Goal: Task Accomplishment & Management: Manage account settings

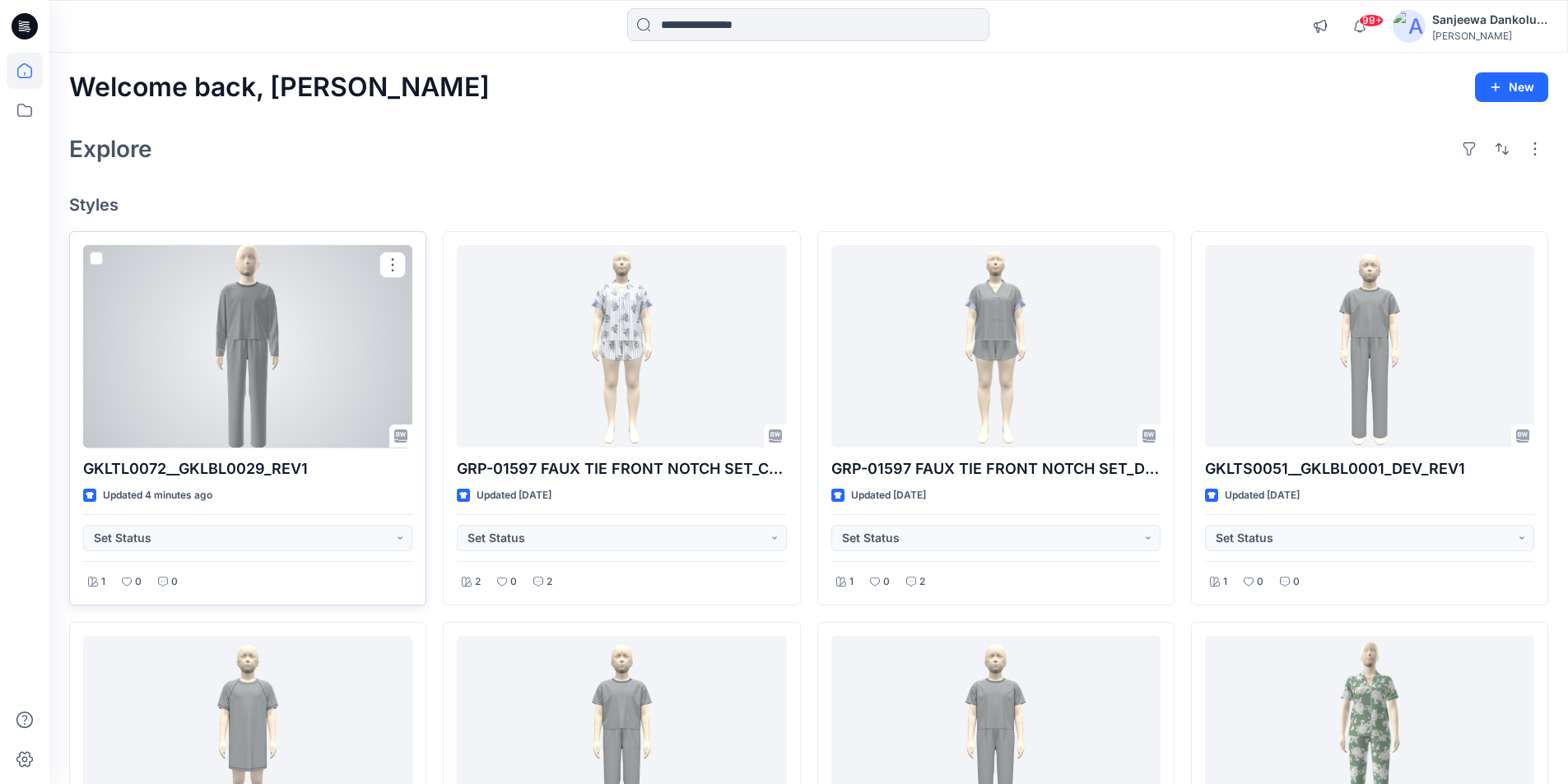
click at [293, 407] on div at bounding box center [247, 347] width 329 height 203
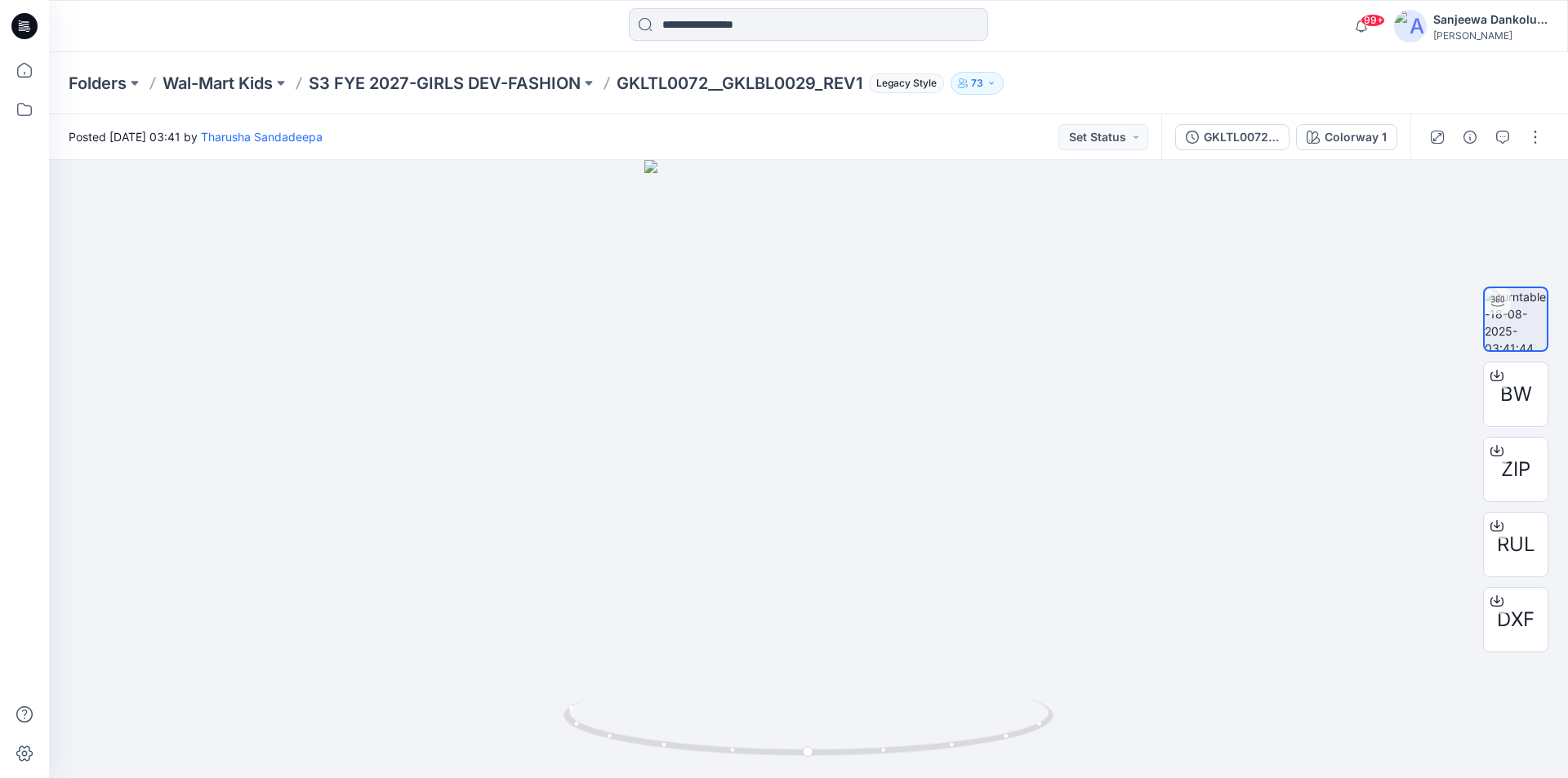
click at [20, 25] on icon at bounding box center [25, 27] width 27 height 27
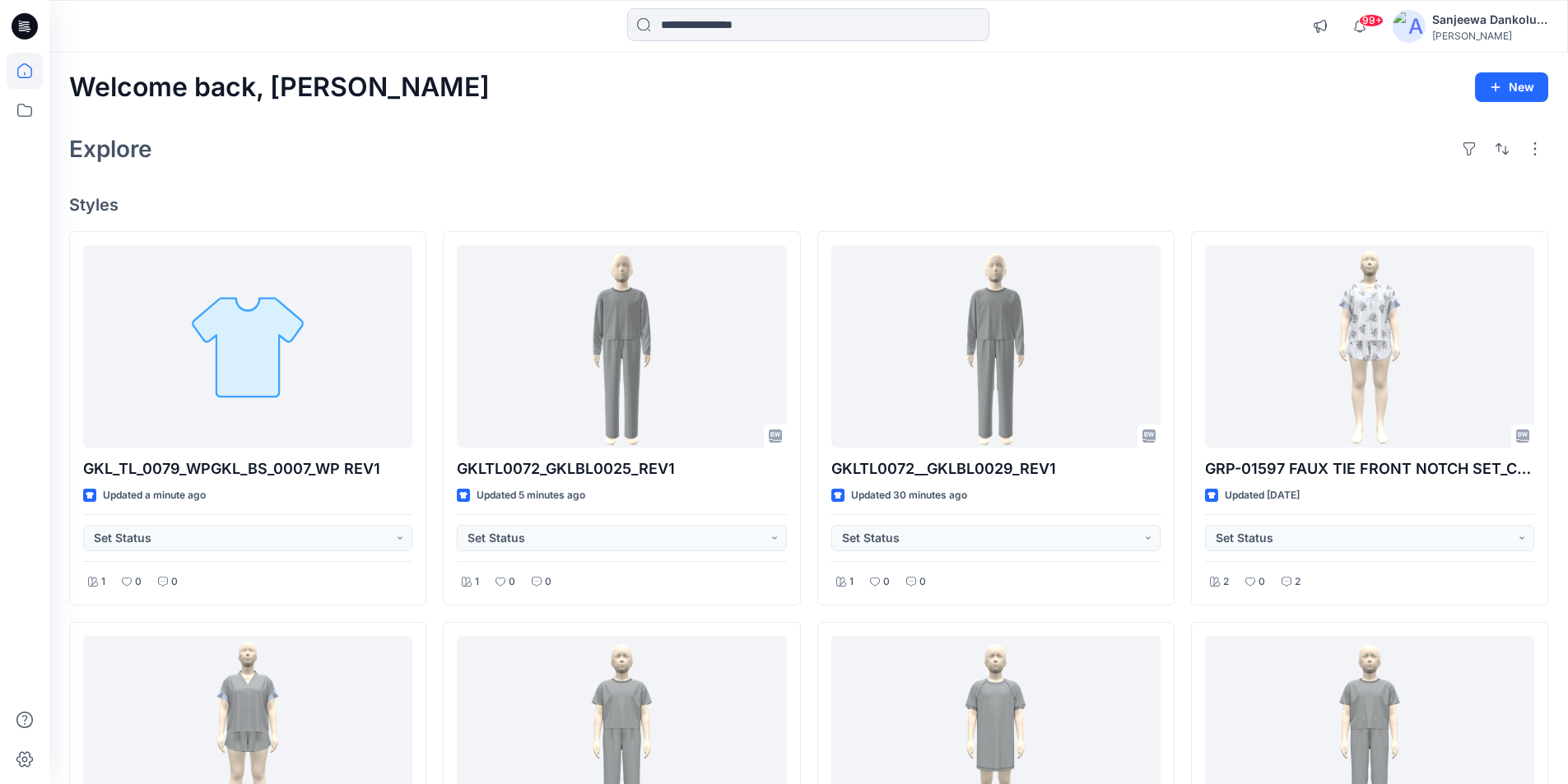
click at [23, 22] on icon at bounding box center [25, 21] width 9 height 1
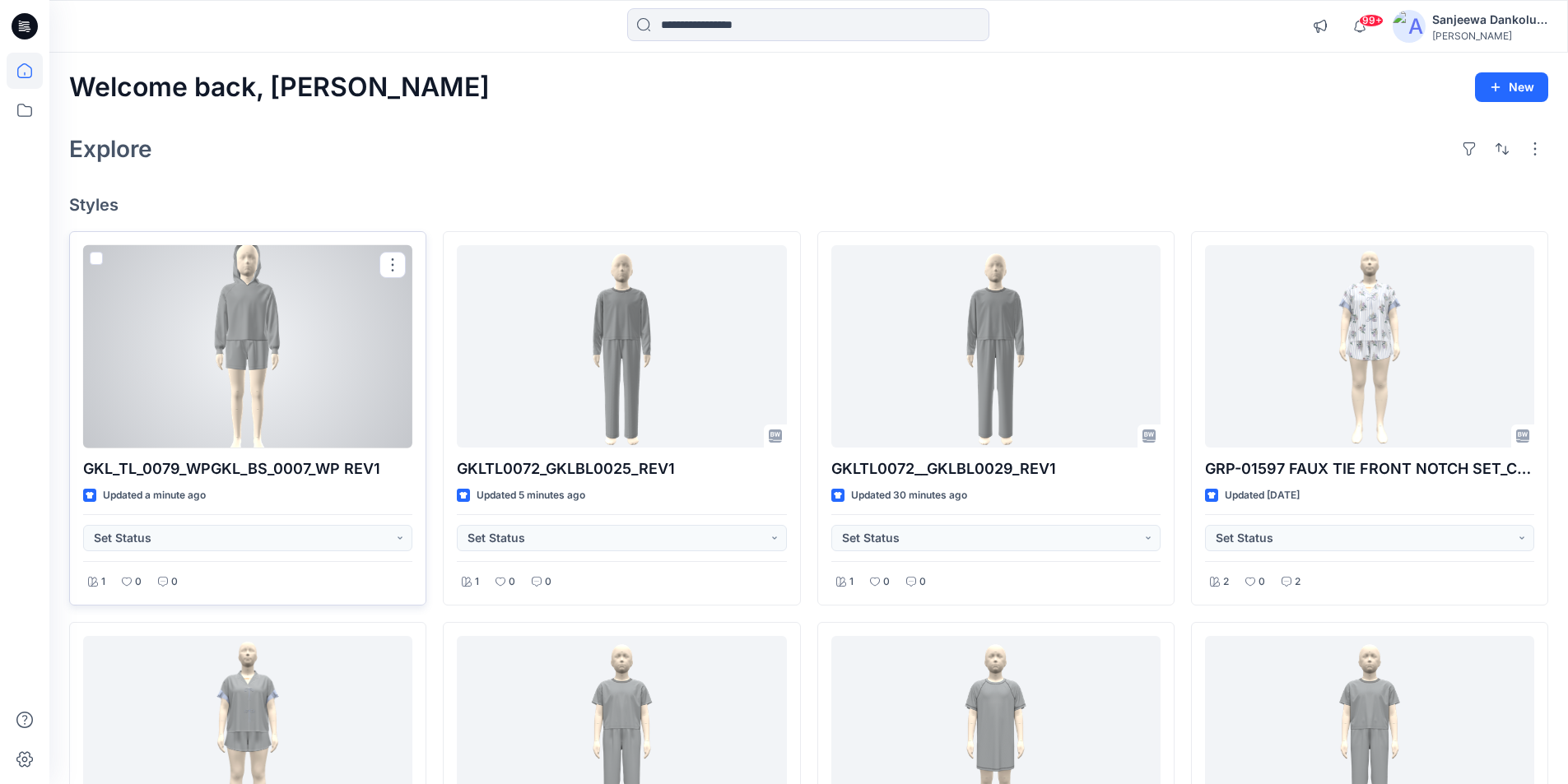
click at [333, 374] on div at bounding box center [247, 347] width 329 height 203
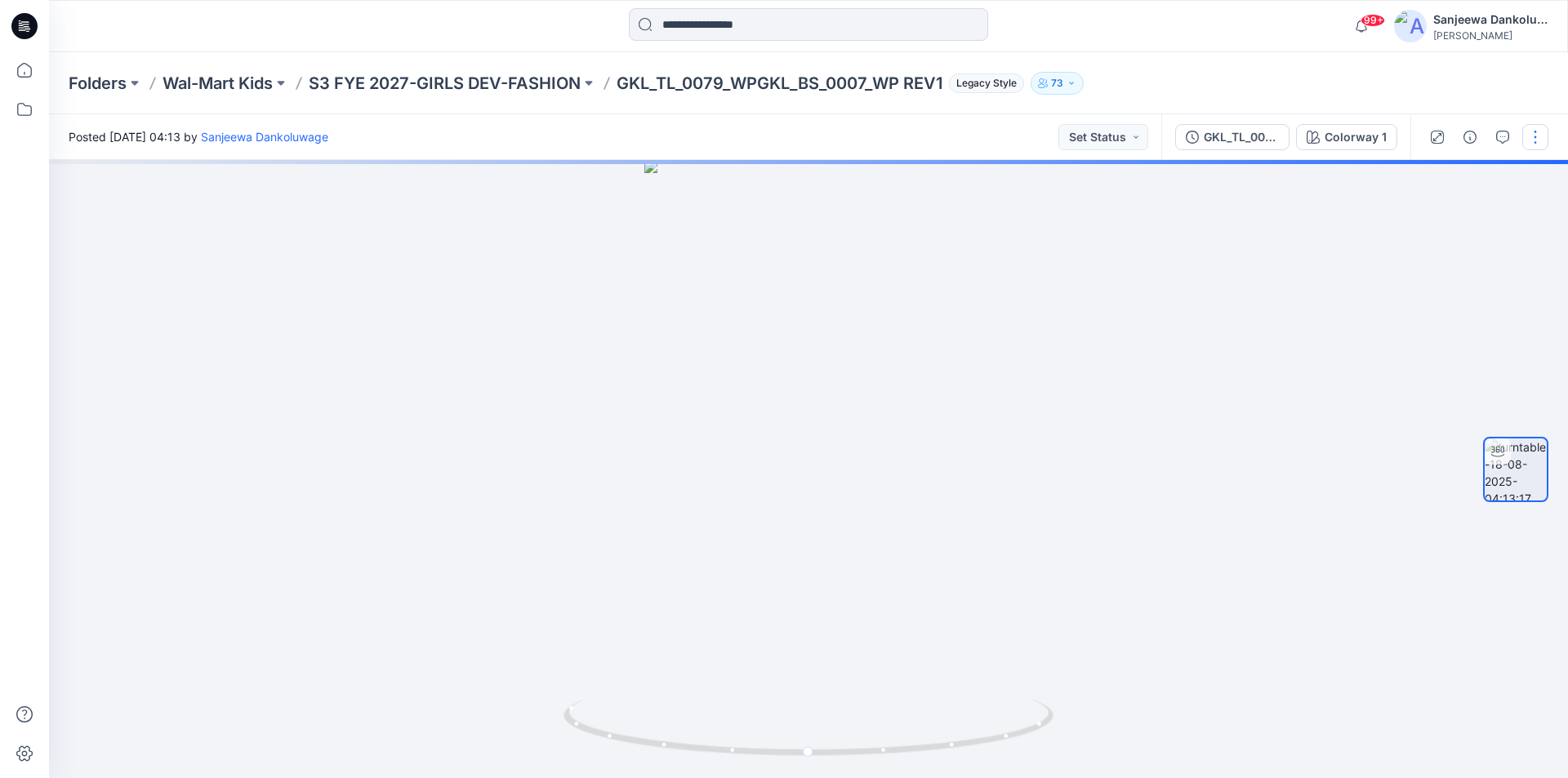
click at [1532, 130] on button "button" at bounding box center [1536, 137] width 27 height 27
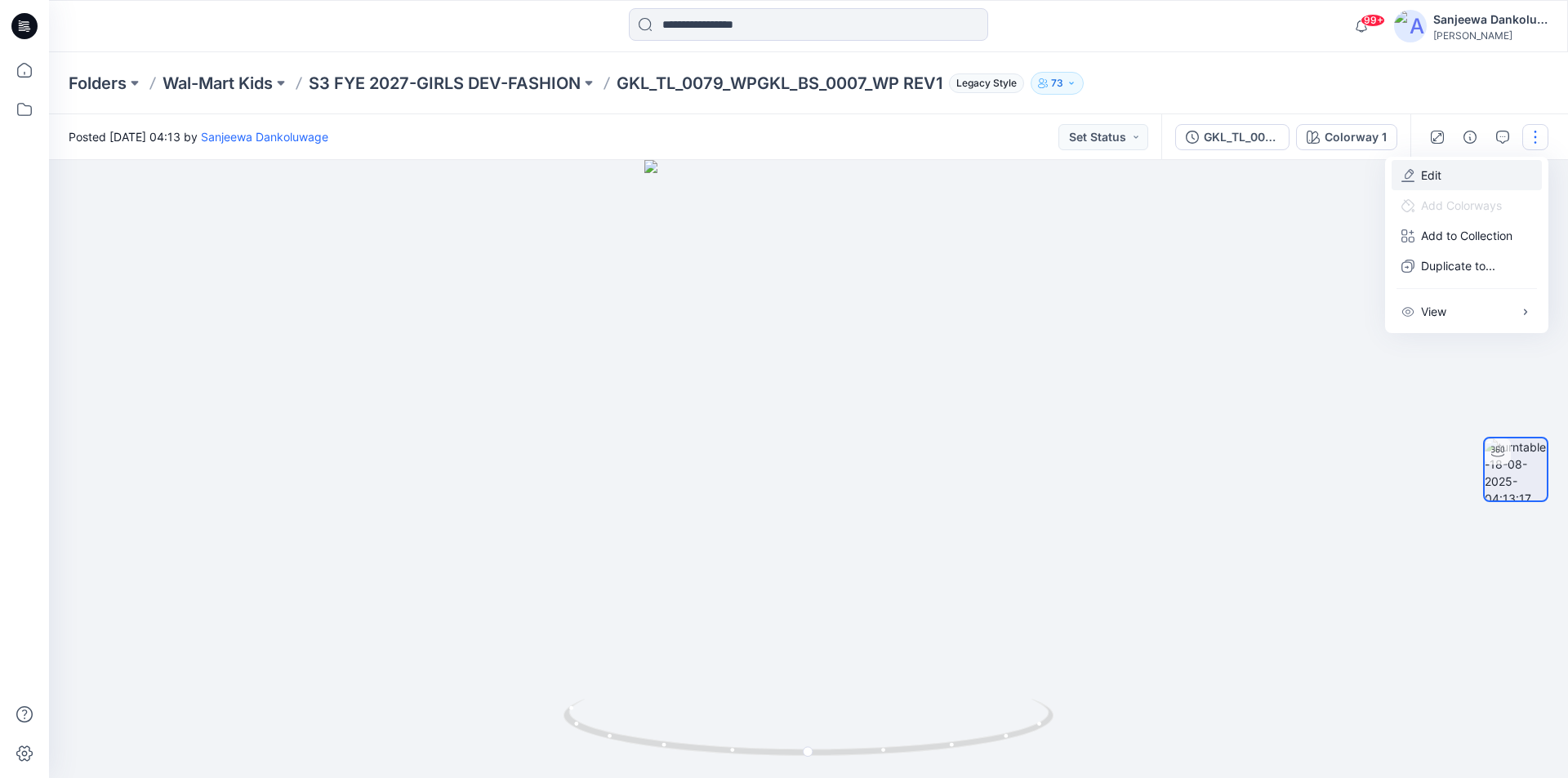
click at [1459, 171] on button "Edit" at bounding box center [1467, 175] width 151 height 30
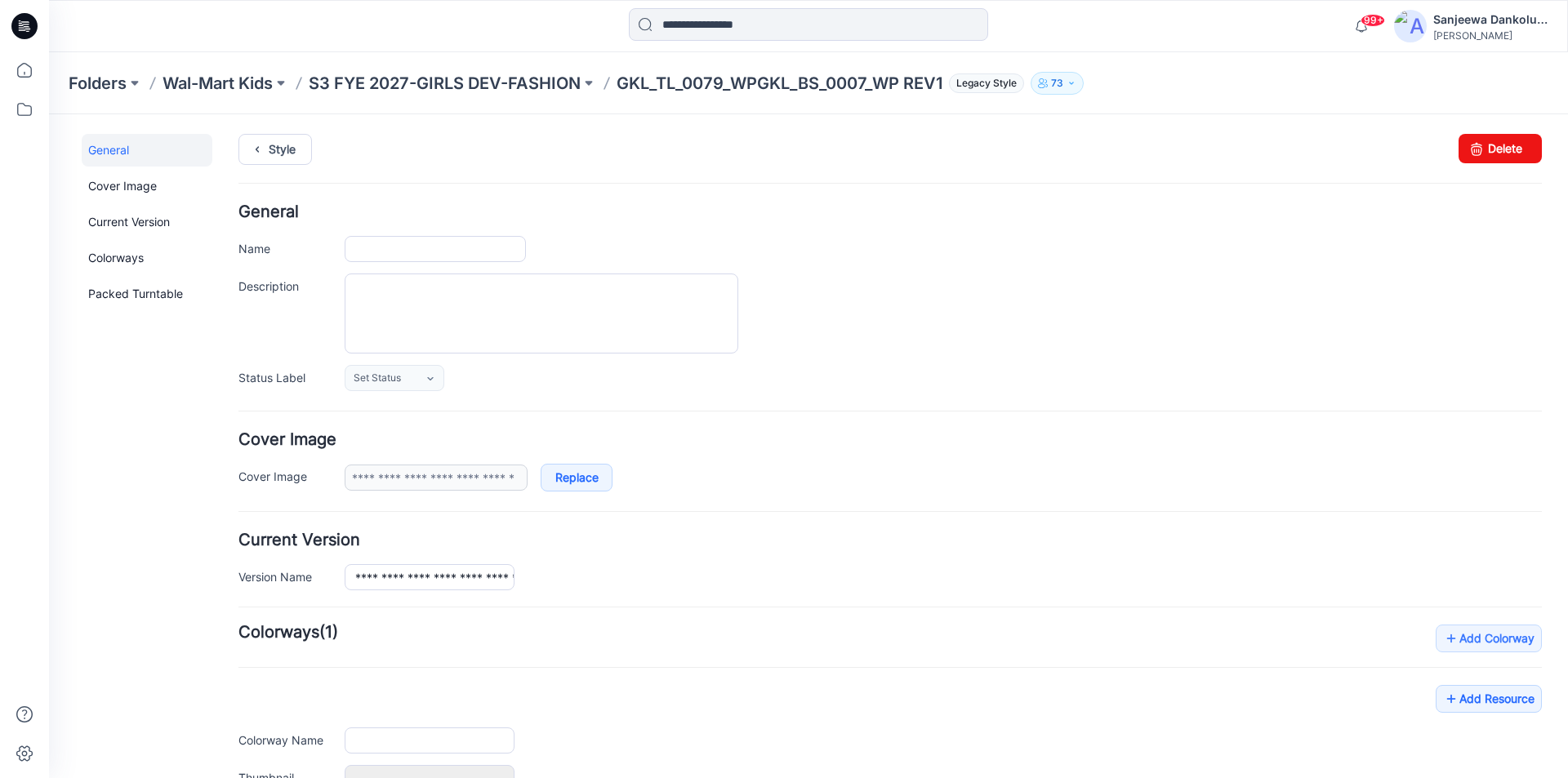
type input "**********"
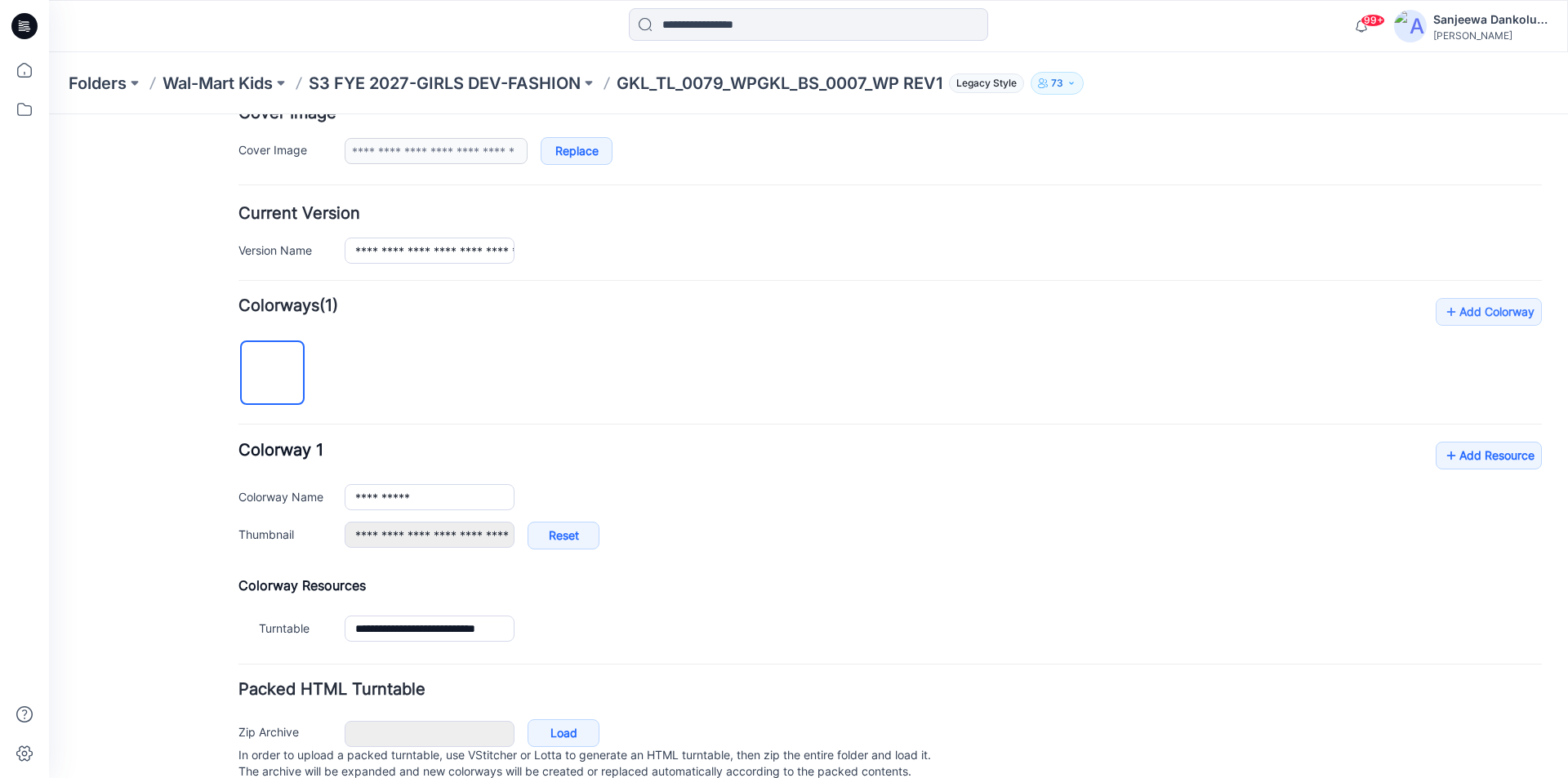
scroll to position [383, 0]
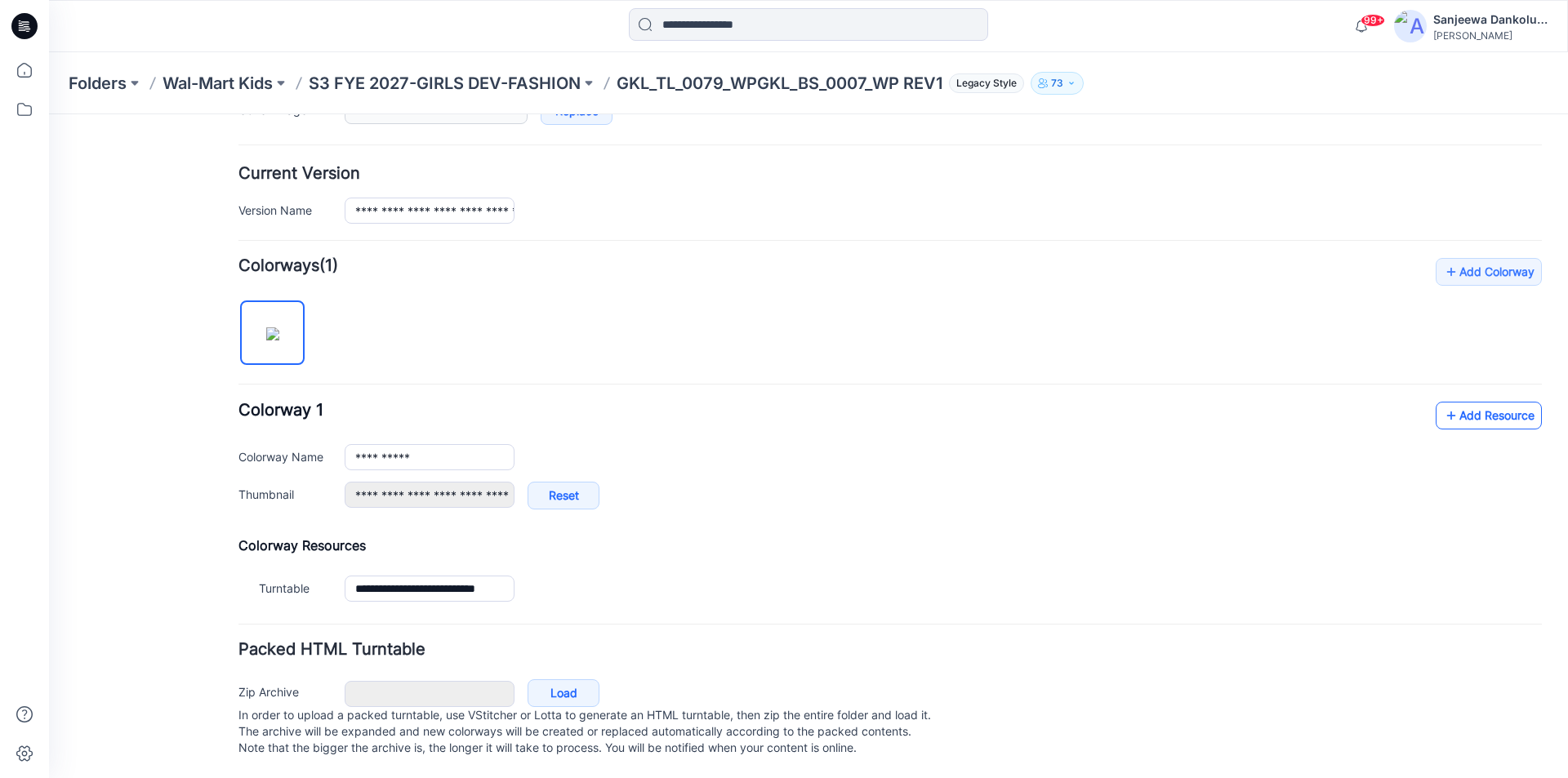
click at [1480, 402] on link "Add Resource" at bounding box center [1488, 415] width 106 height 27
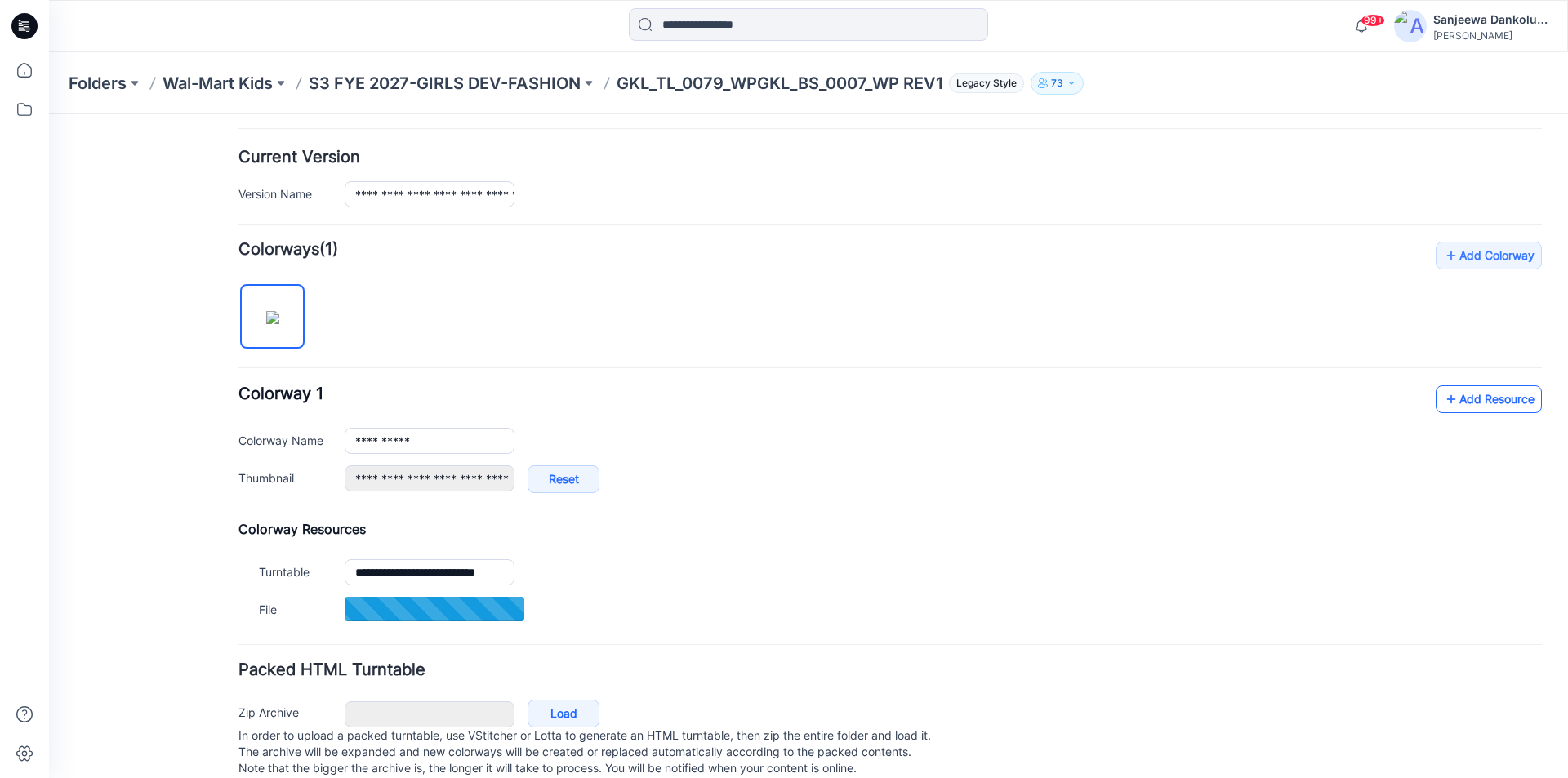
click at [1492, 406] on link "Add Resource" at bounding box center [1488, 399] width 106 height 27
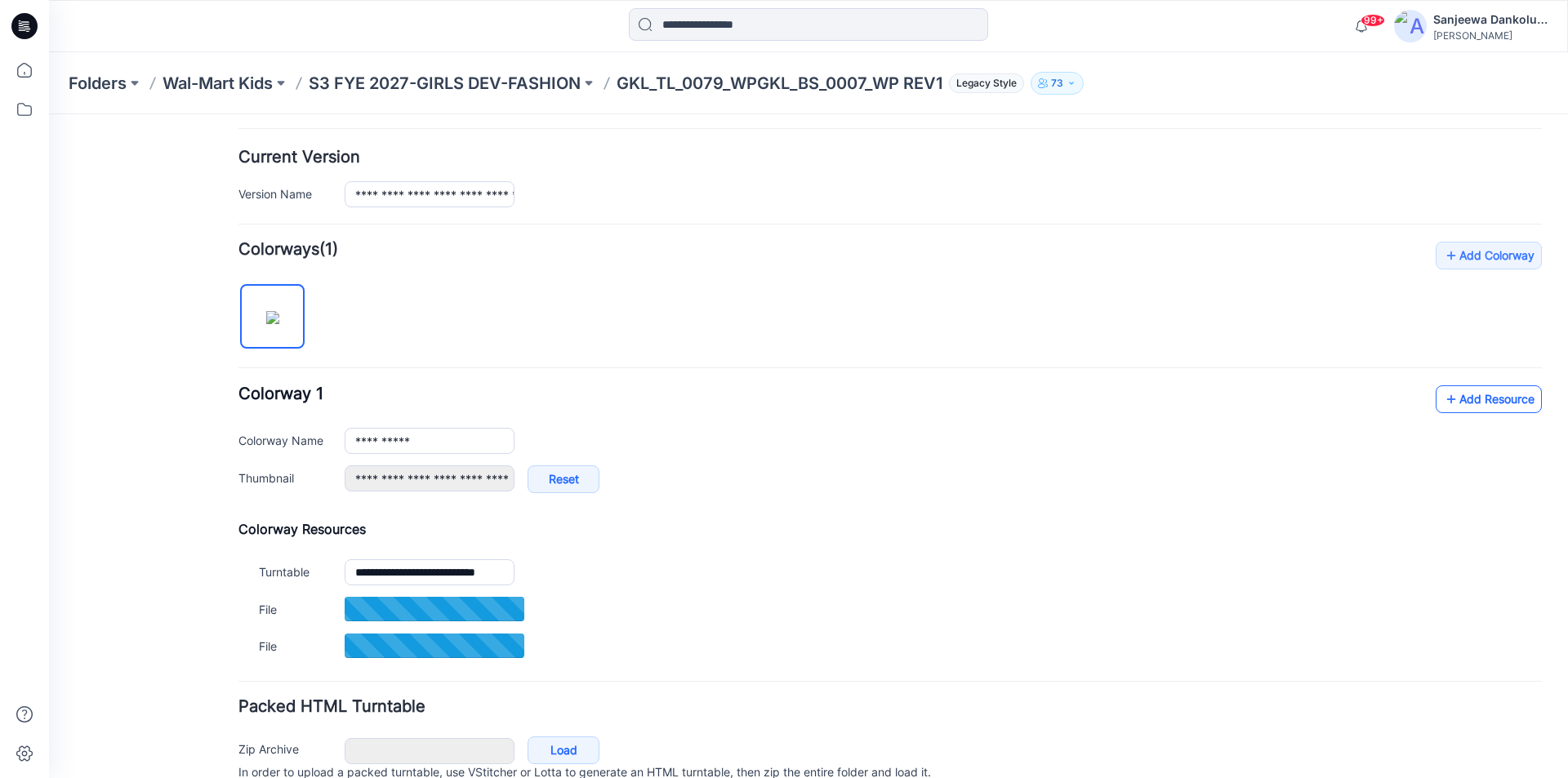
click at [1505, 399] on link "Add Resource" at bounding box center [1488, 399] width 106 height 27
click at [1484, 394] on link "Add Resource" at bounding box center [1488, 399] width 106 height 27
click at [1468, 408] on link "Add Resource" at bounding box center [1488, 399] width 106 height 27
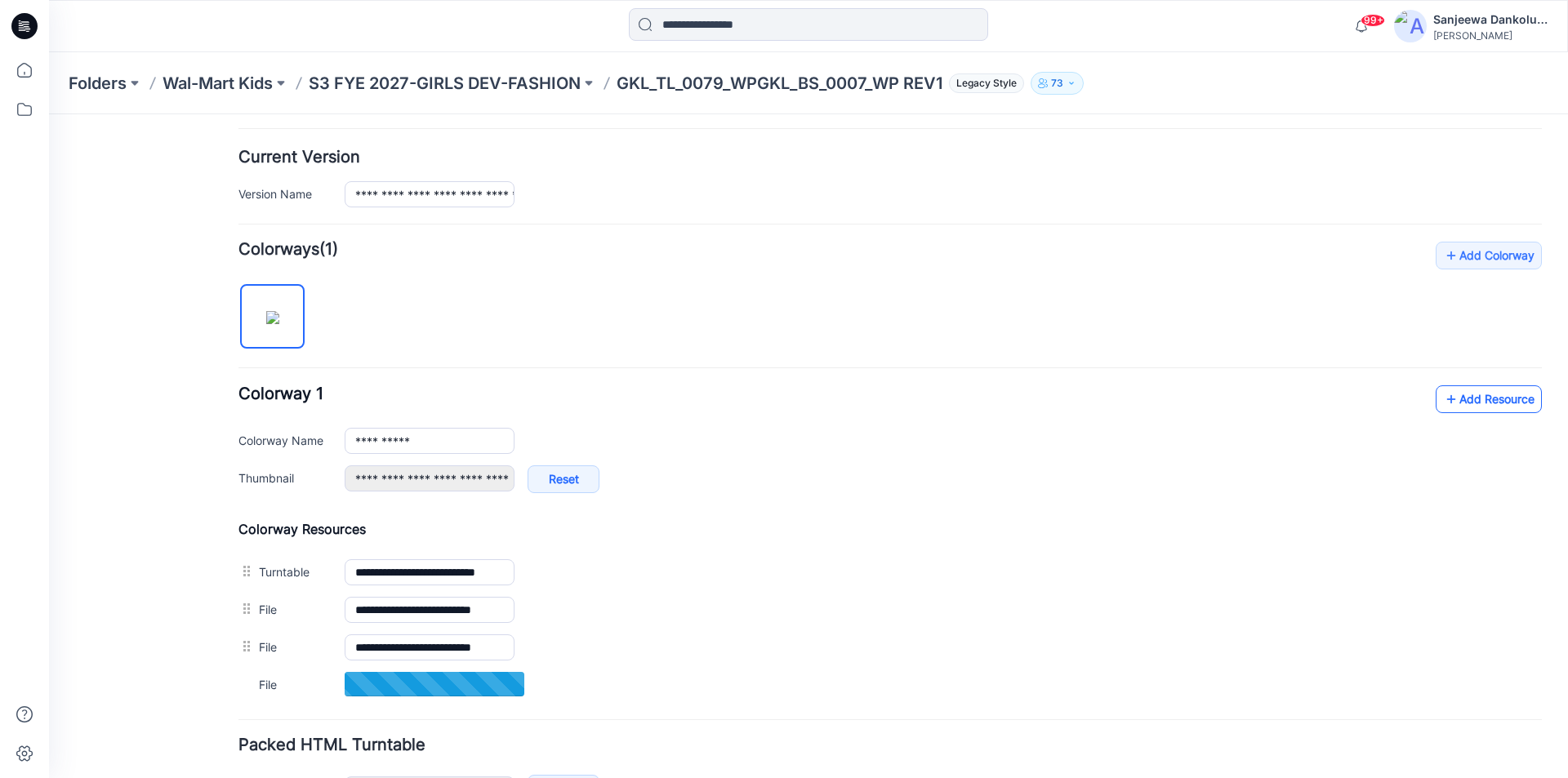
click at [1476, 407] on link "Add Resource" at bounding box center [1488, 399] width 106 height 27
click at [1476, 389] on link "Add Resource" at bounding box center [1488, 399] width 106 height 27
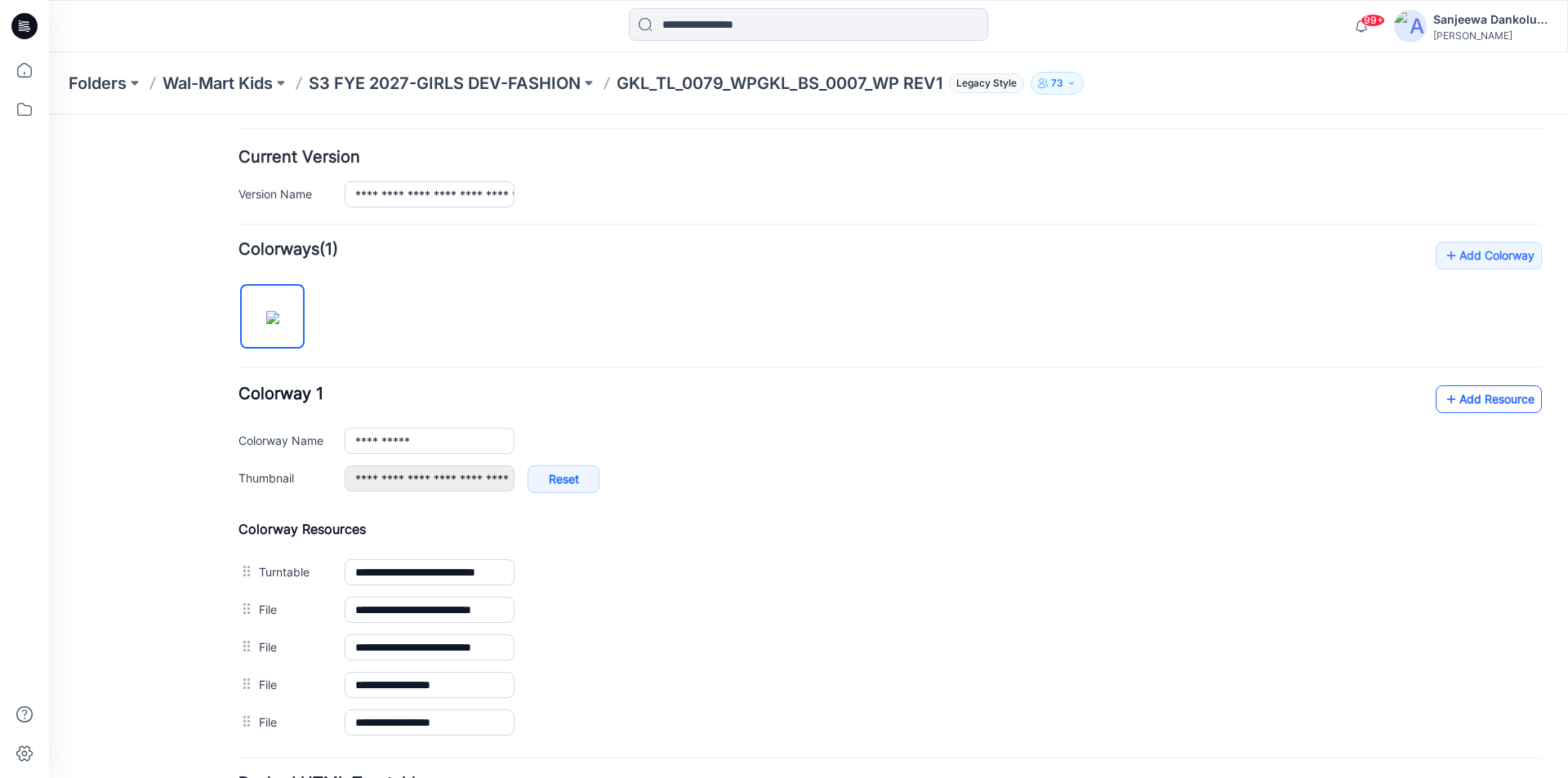
click at [1469, 394] on link "Add Resource" at bounding box center [1488, 399] width 106 height 27
click at [1478, 404] on link "Add Resource" at bounding box center [1488, 399] width 106 height 27
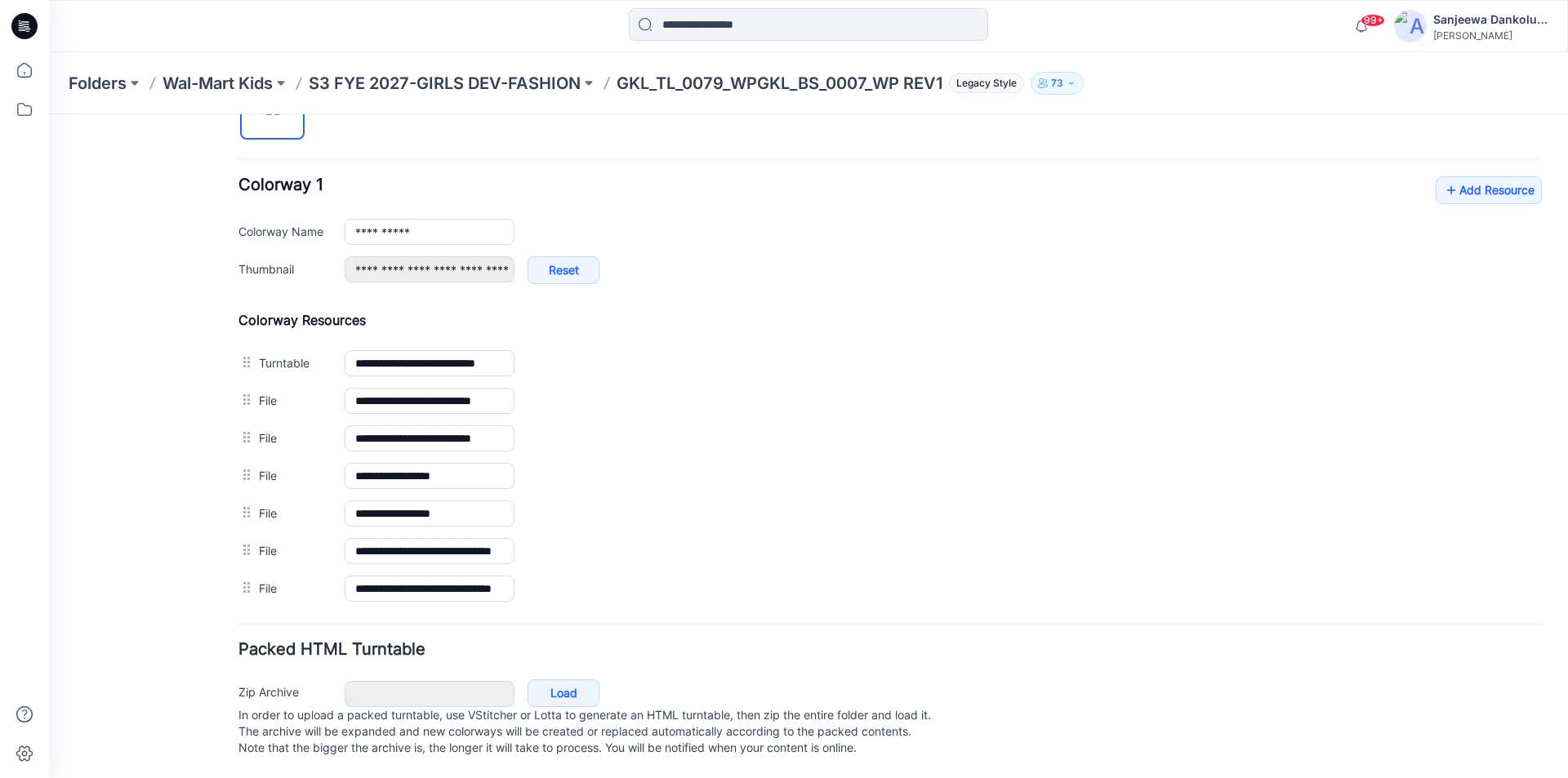
scroll to position [608, 0]
click at [33, 35] on icon at bounding box center [25, 27] width 27 height 27
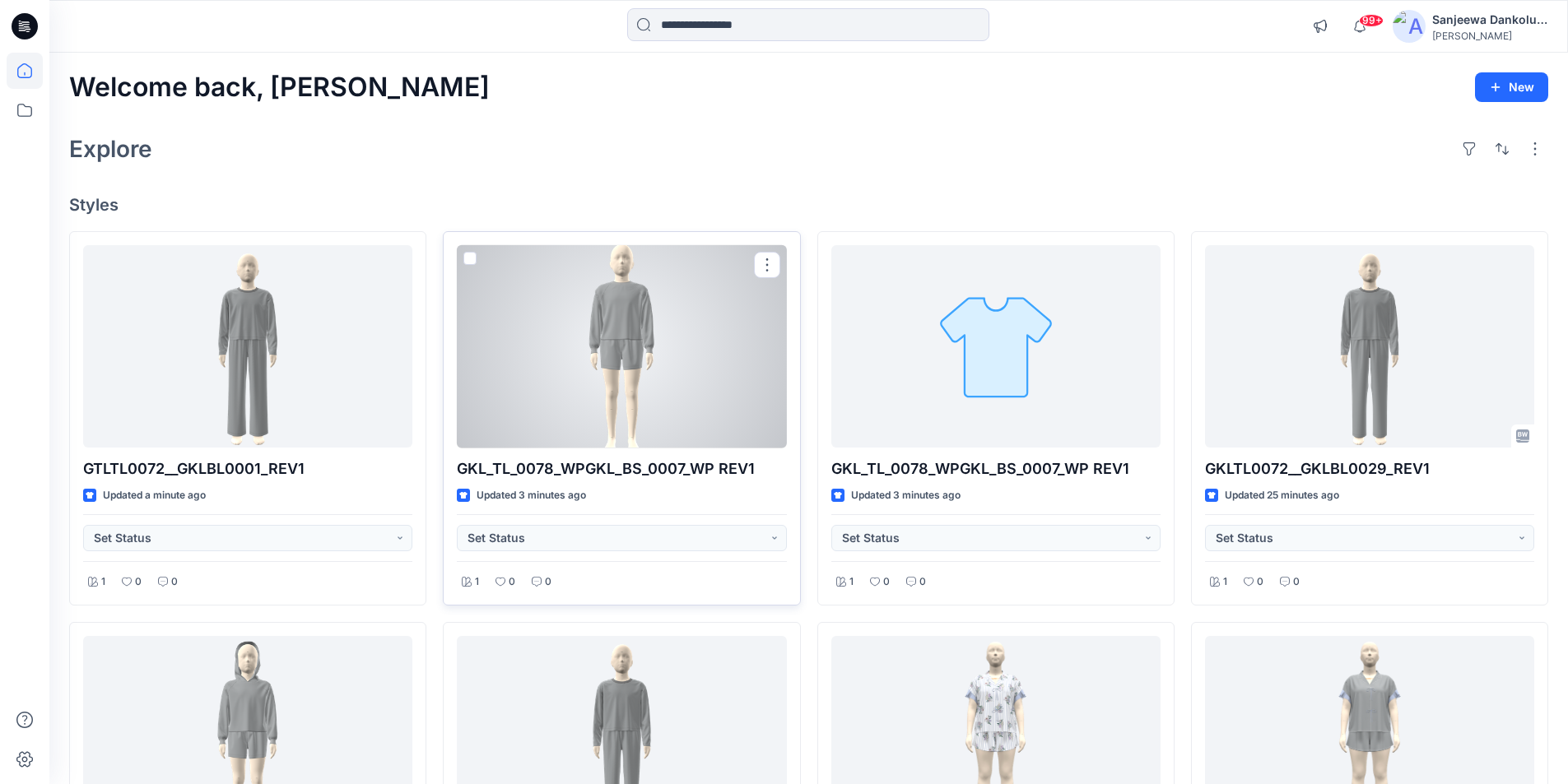
click at [616, 360] on div at bounding box center [621, 347] width 329 height 203
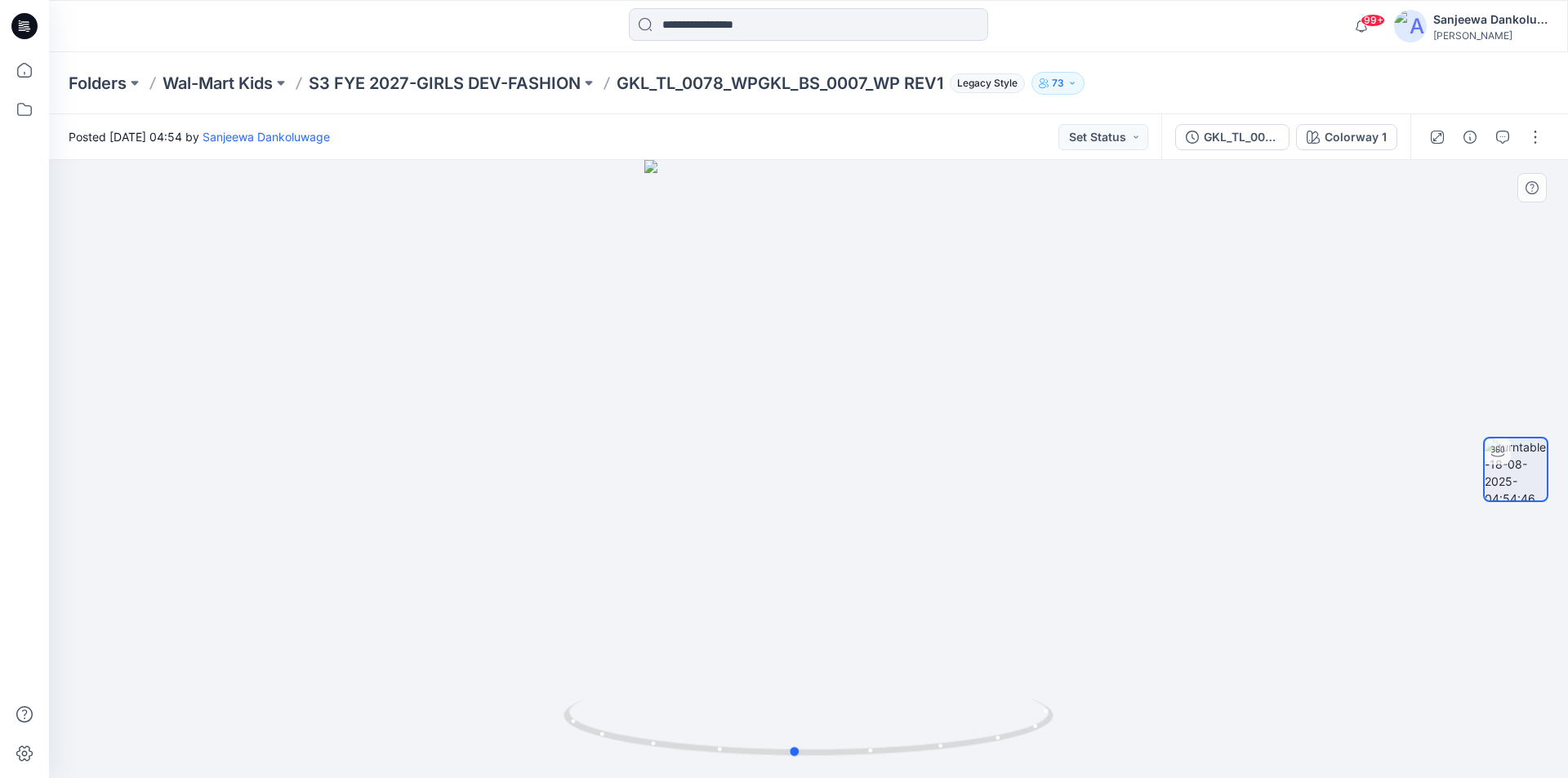
drag, startPoint x: 814, startPoint y: 757, endPoint x: 801, endPoint y: 629, distance: 128.7
click at [801, 629] on div at bounding box center [808, 469] width 1519 height 618
click at [1530, 129] on button "button" at bounding box center [1536, 137] width 27 height 27
click at [1453, 170] on button "Edit" at bounding box center [1467, 175] width 151 height 30
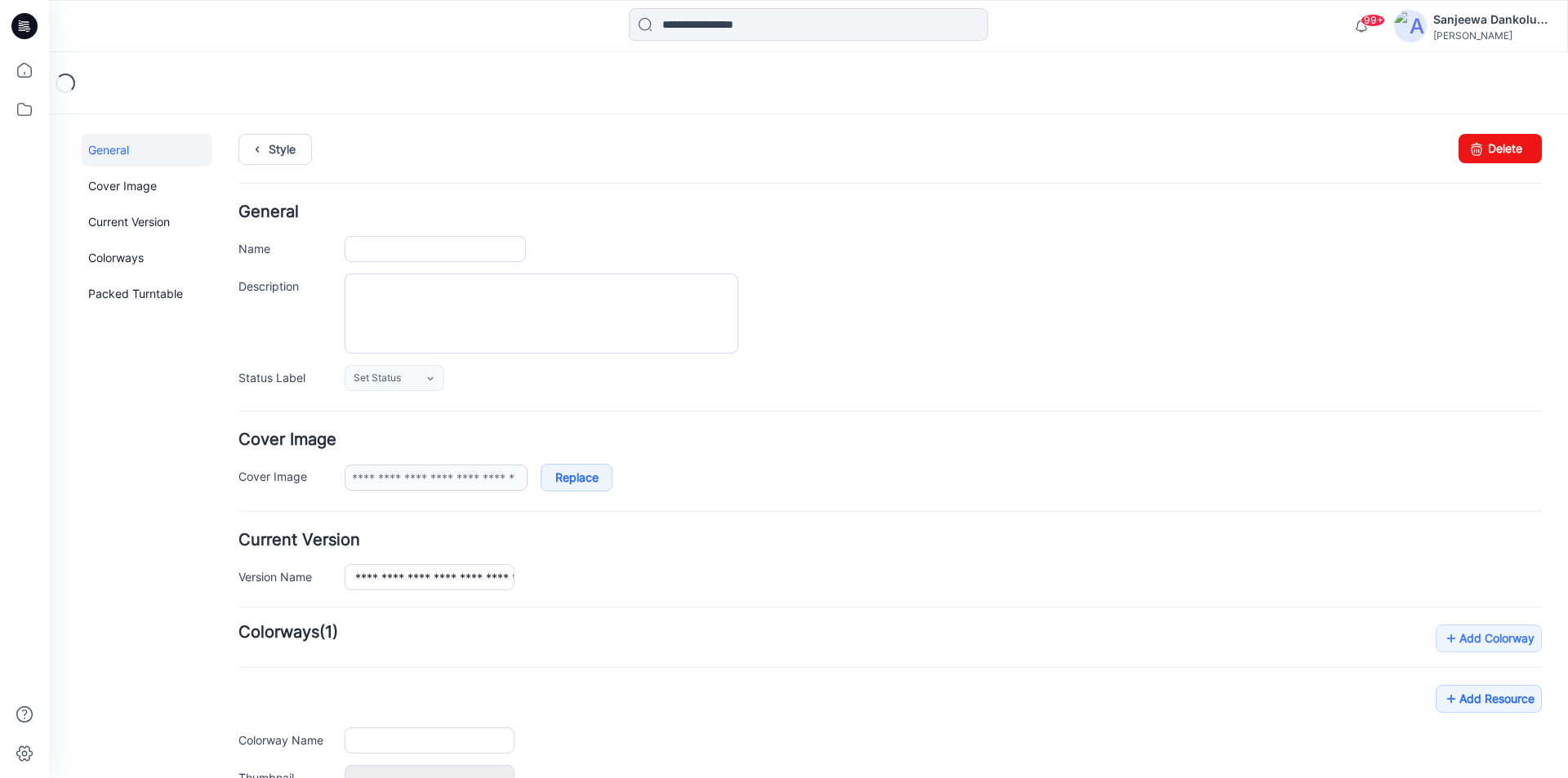
type input "**********"
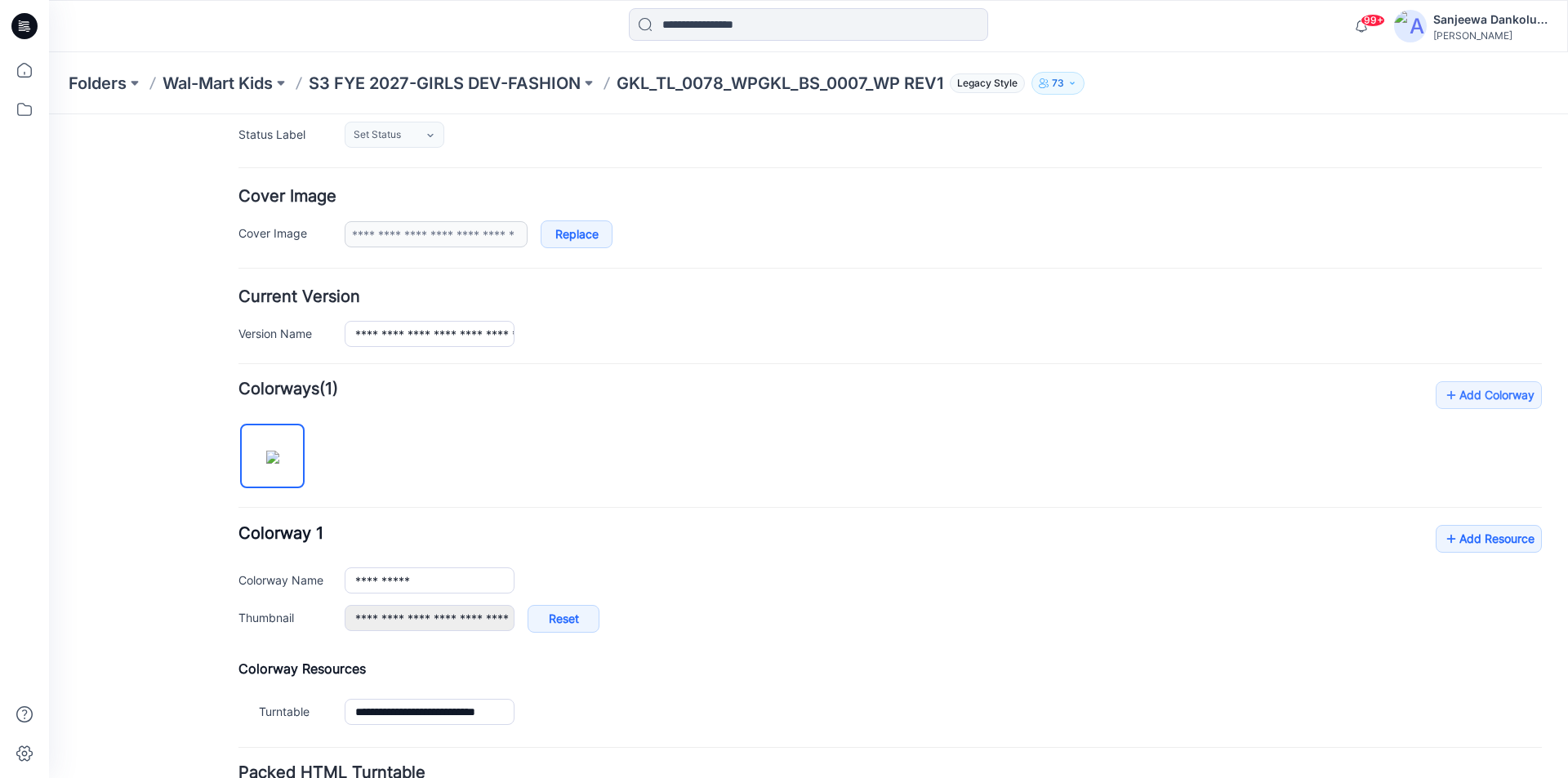
scroll to position [245, 0]
click at [1472, 535] on link "Add Resource" at bounding box center [1488, 536] width 106 height 27
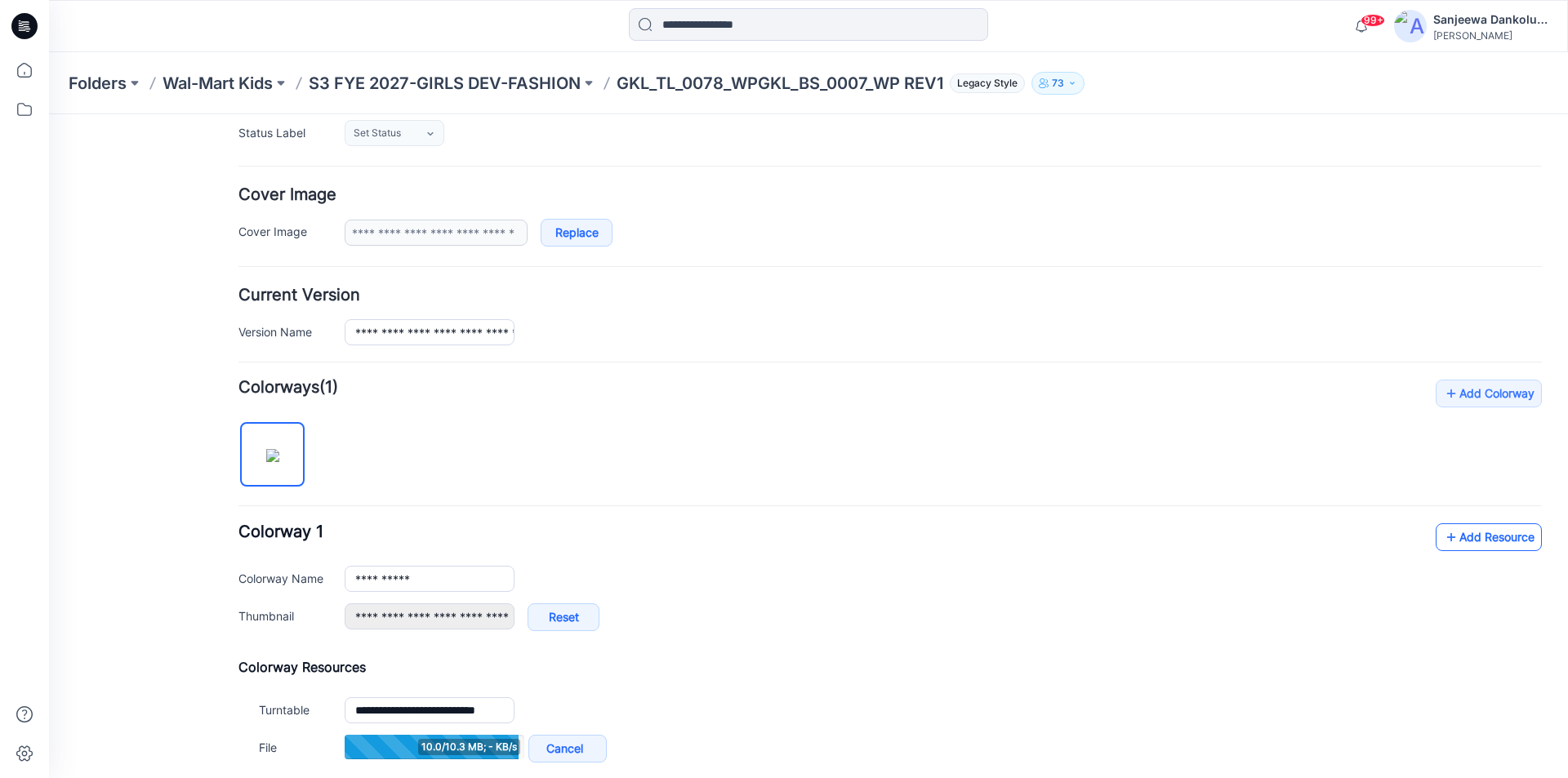
click at [1467, 534] on link "Add Resource" at bounding box center [1488, 536] width 106 height 27
click at [1465, 545] on link "Add Resource" at bounding box center [1488, 536] width 106 height 27
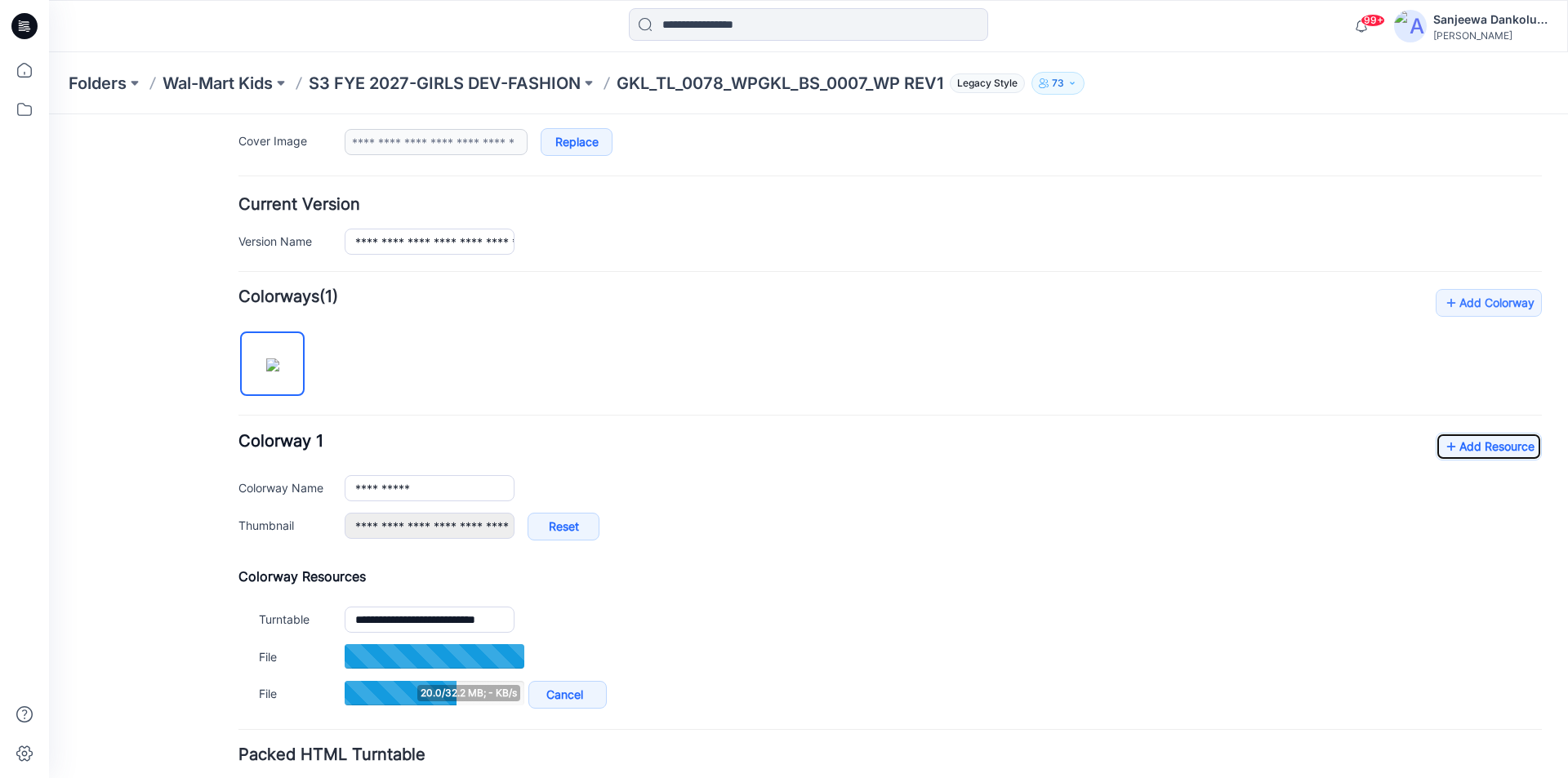
scroll to position [408, 0]
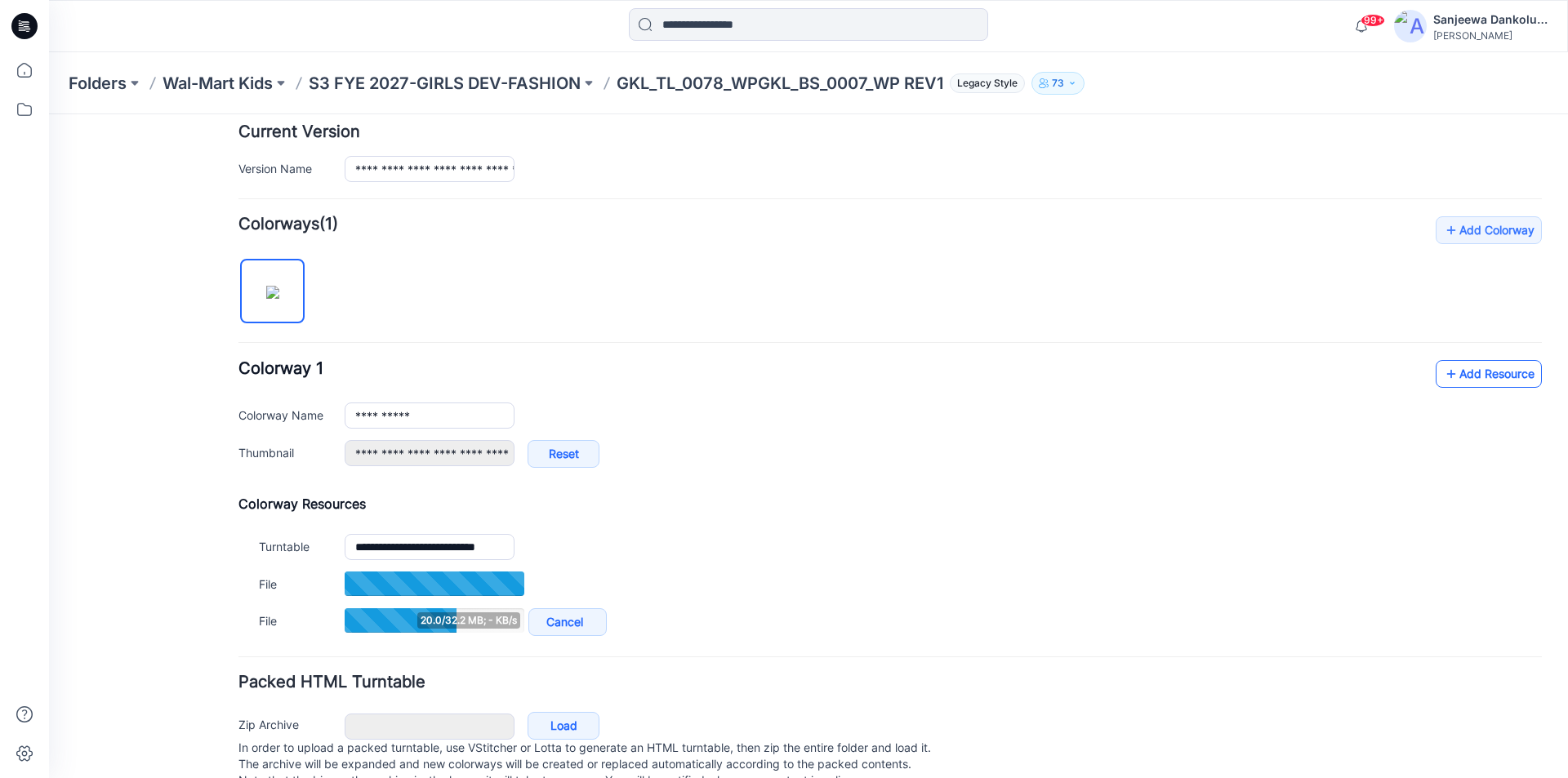
click at [1474, 372] on link "Add Resource" at bounding box center [1488, 373] width 106 height 27
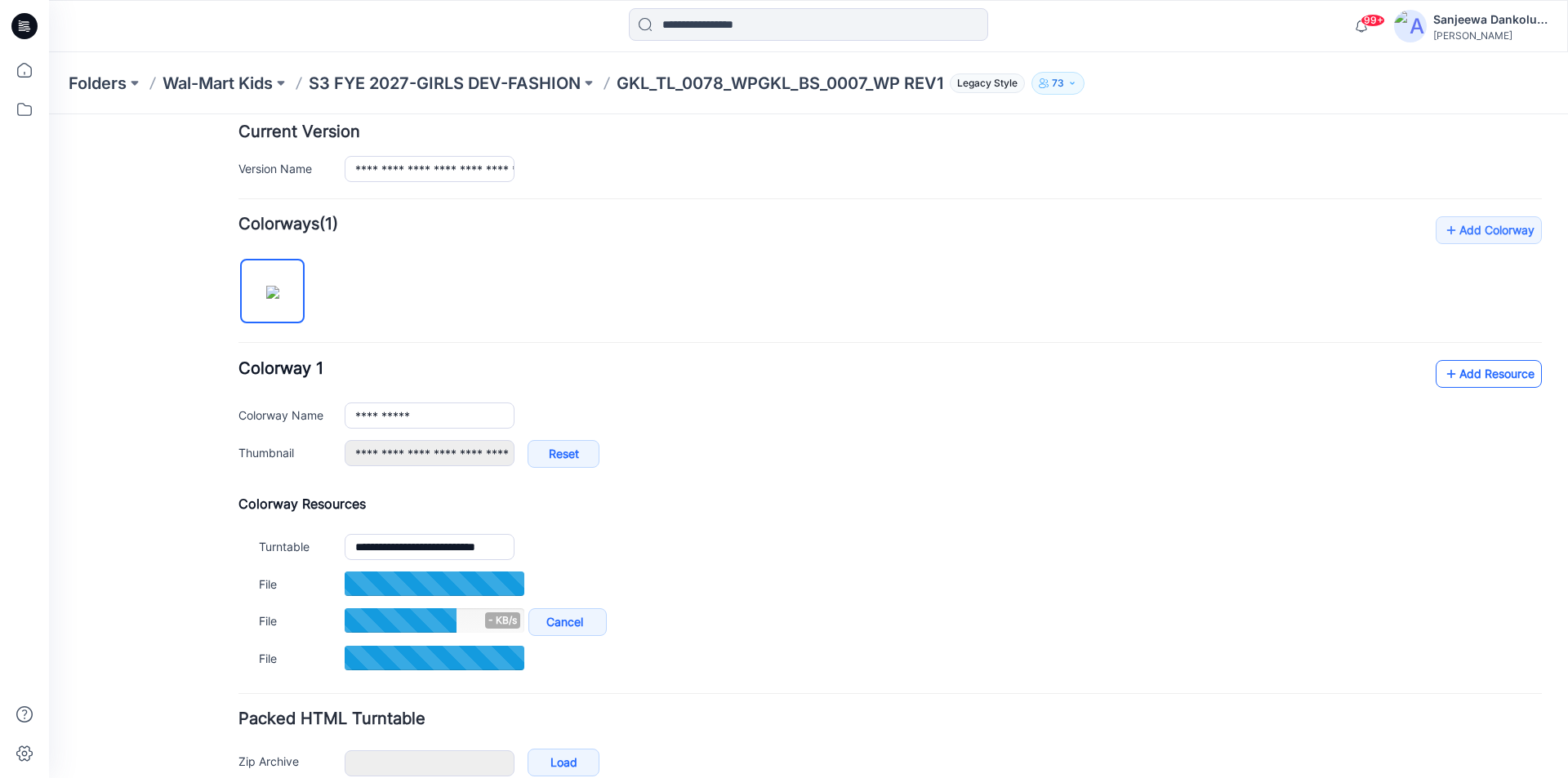
click at [1445, 386] on icon at bounding box center [1451, 374] width 16 height 27
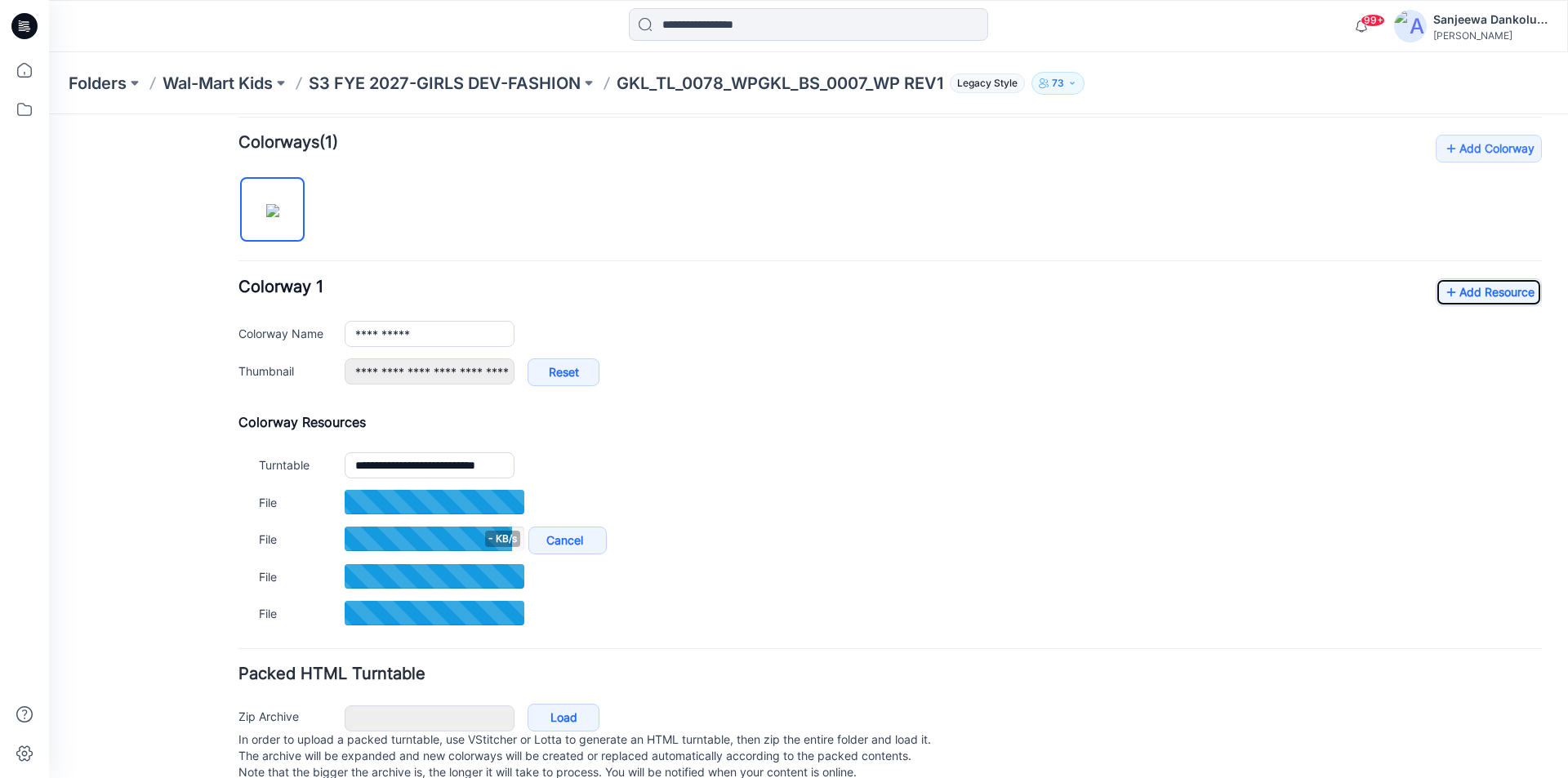
scroll to position [531, 0]
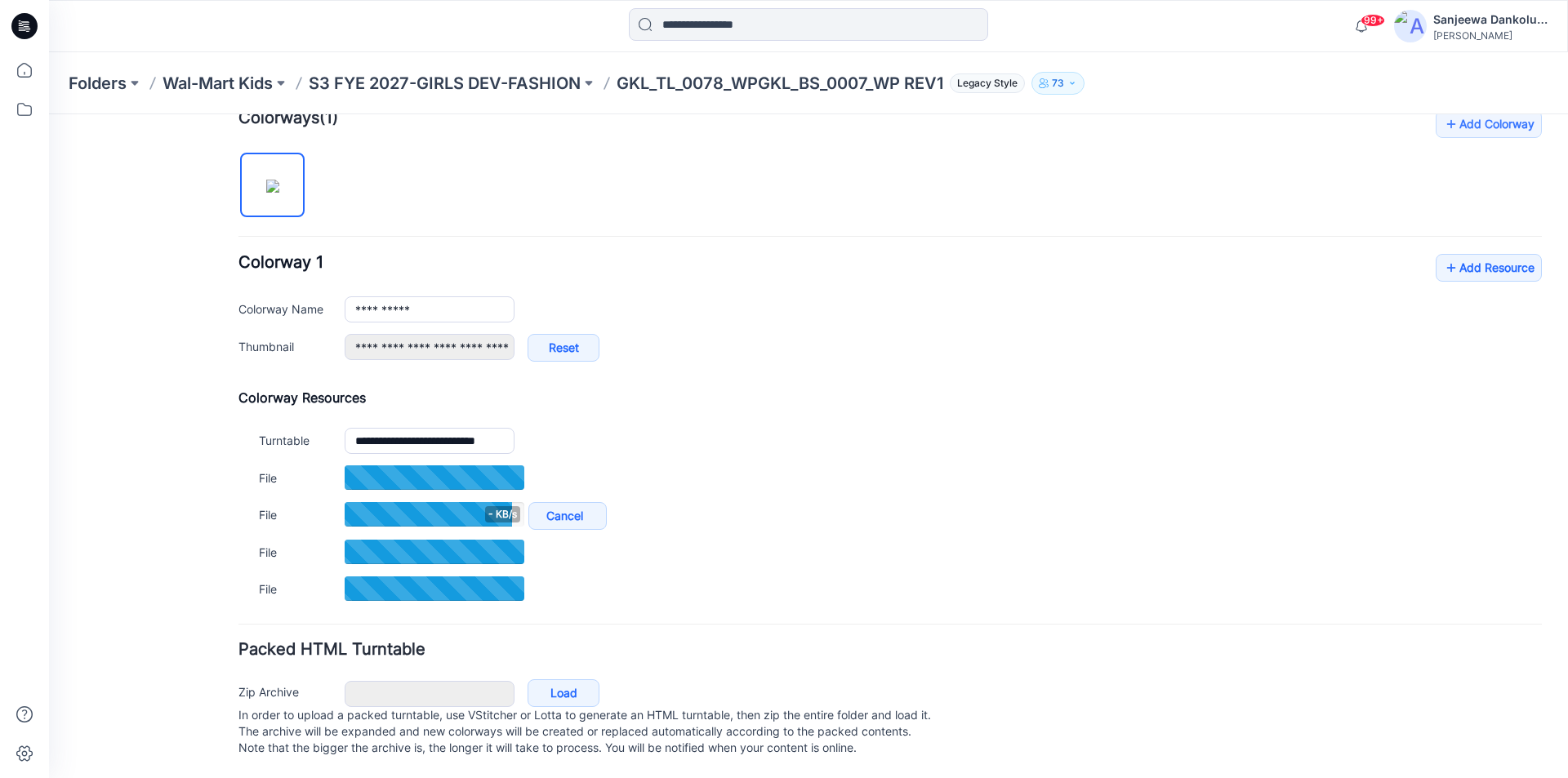
click at [1485, 269] on div "**********" at bounding box center [891, 316] width 1304 height 124
click at [1487, 262] on link "Add Resource" at bounding box center [1488, 267] width 106 height 27
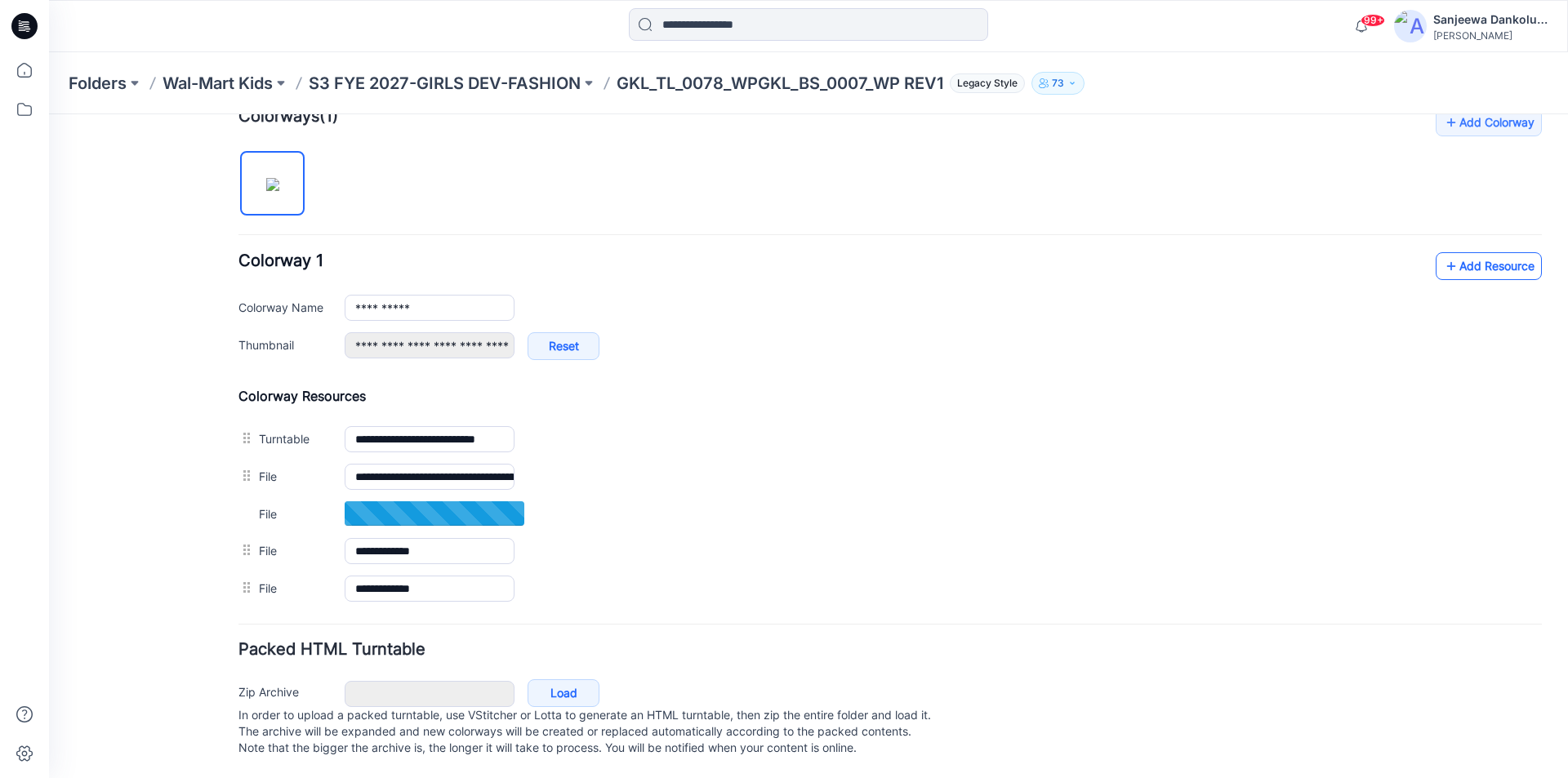
click at [1468, 252] on link "Add Resource" at bounding box center [1488, 265] width 106 height 27
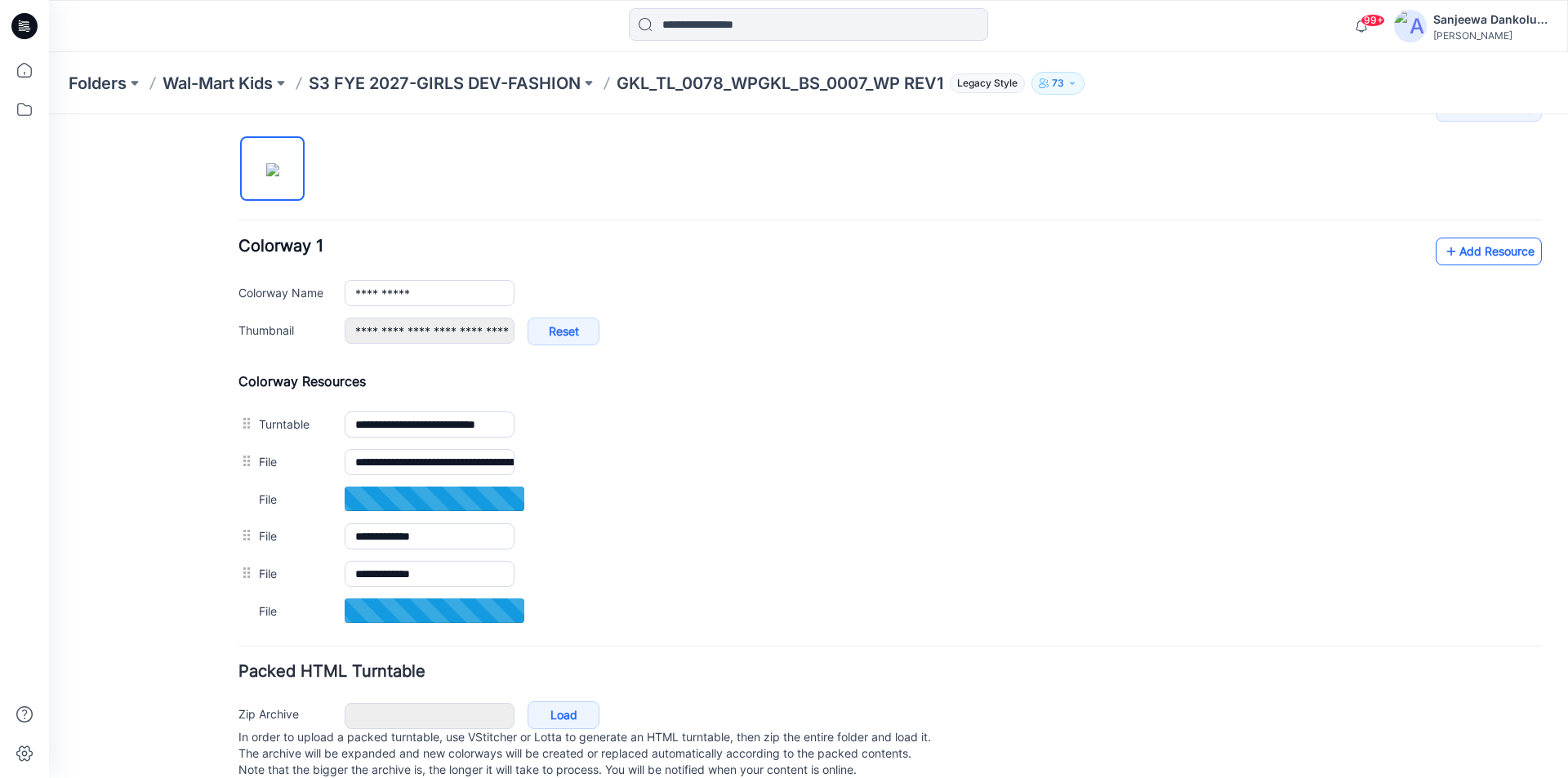
click at [1471, 240] on link "Add Resource" at bounding box center [1488, 251] width 106 height 27
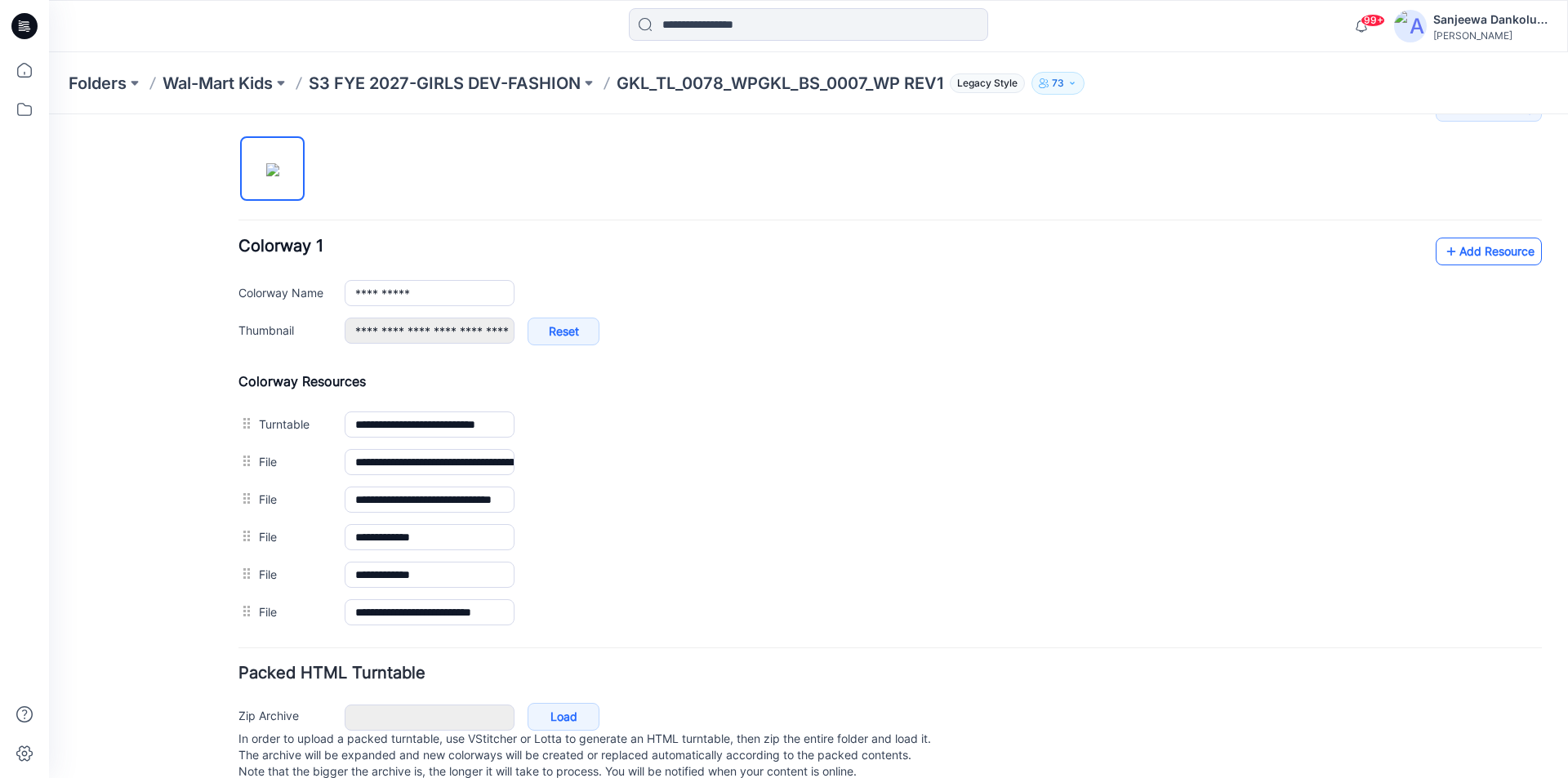
click at [1471, 255] on link "Add Resource" at bounding box center [1488, 251] width 106 height 27
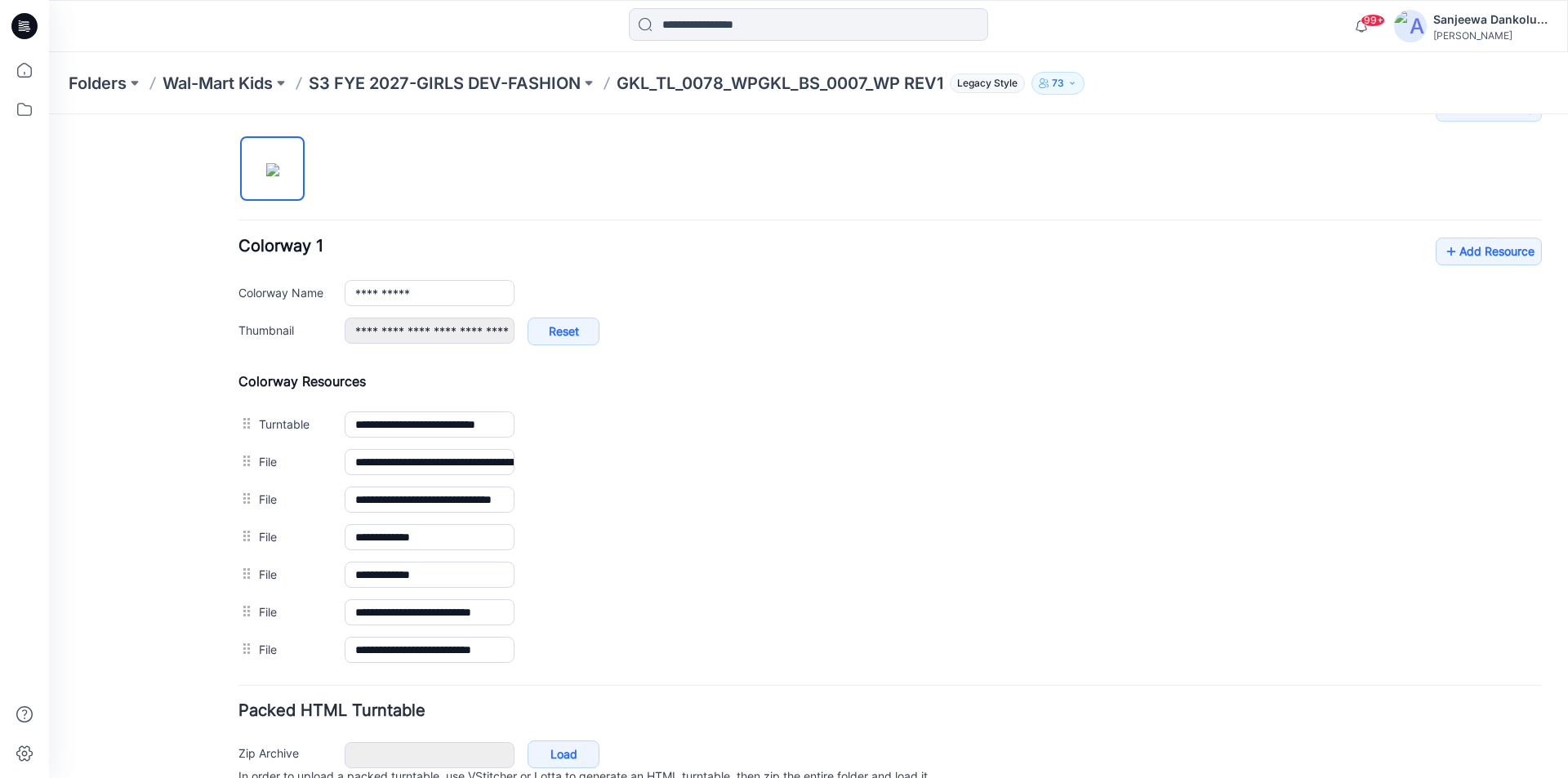
click at [23, 22] on icon at bounding box center [25, 21] width 9 height 1
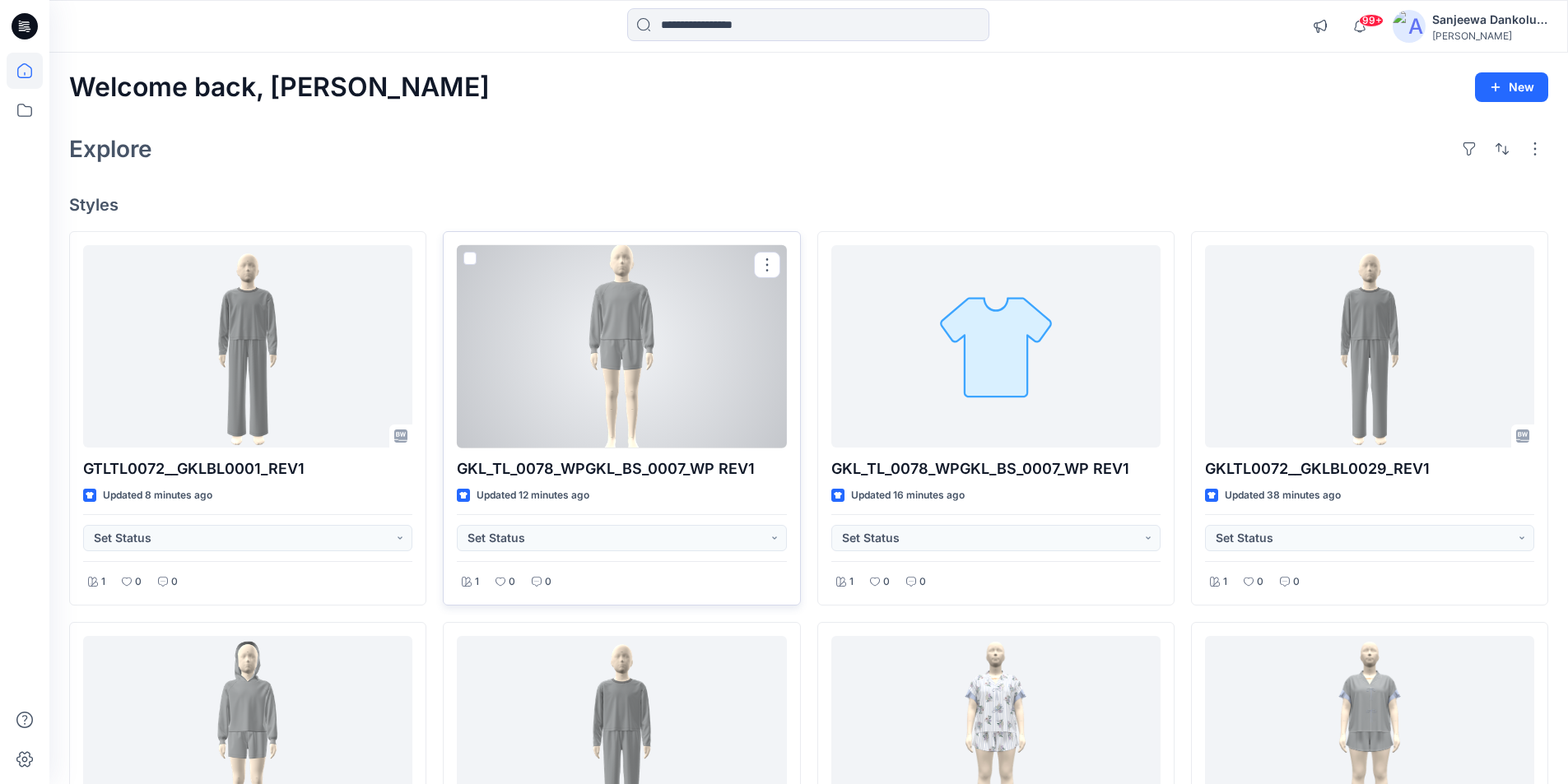
click at [612, 419] on div at bounding box center [621, 347] width 329 height 203
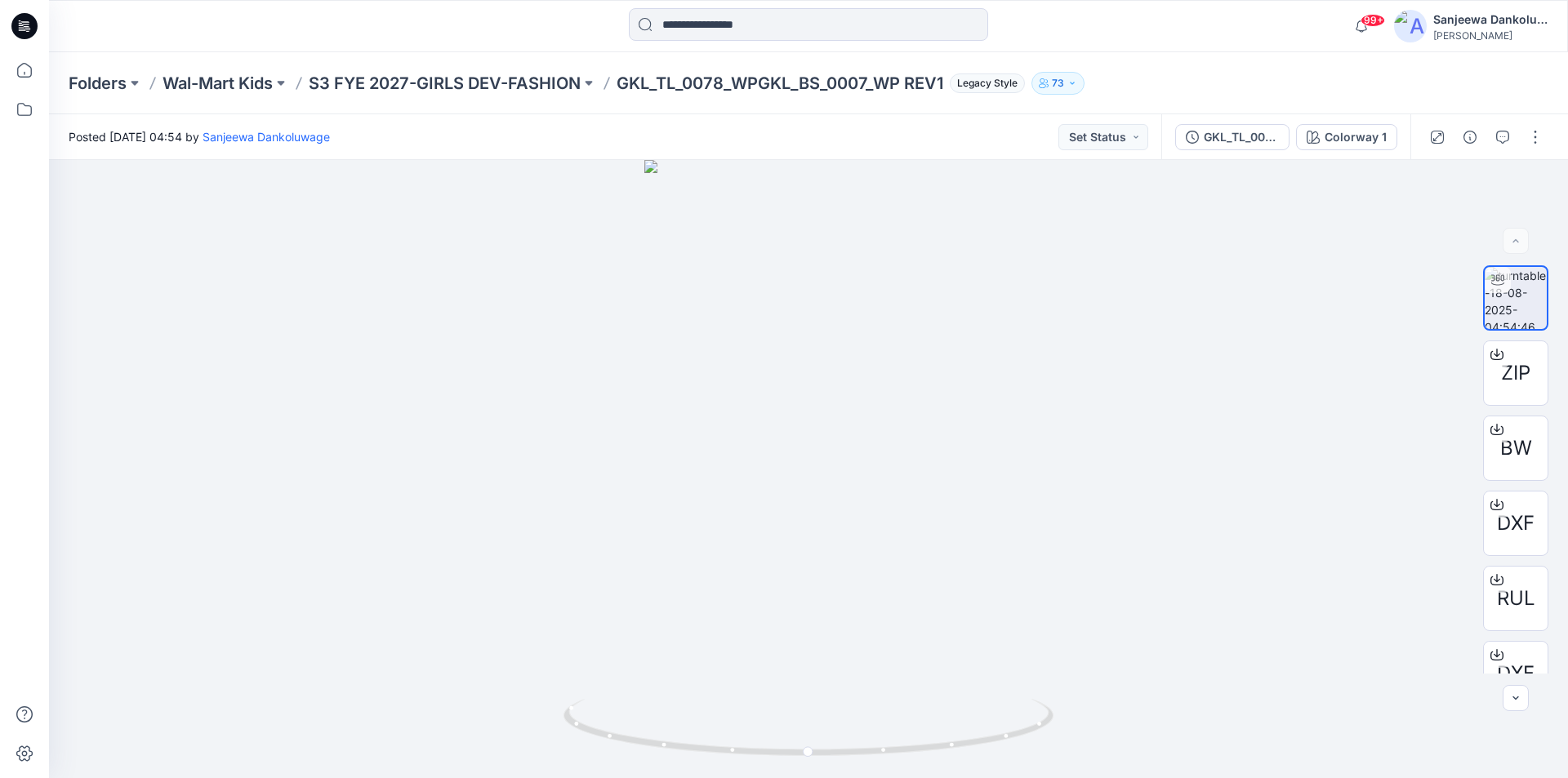
click at [27, 35] on icon at bounding box center [25, 27] width 27 height 27
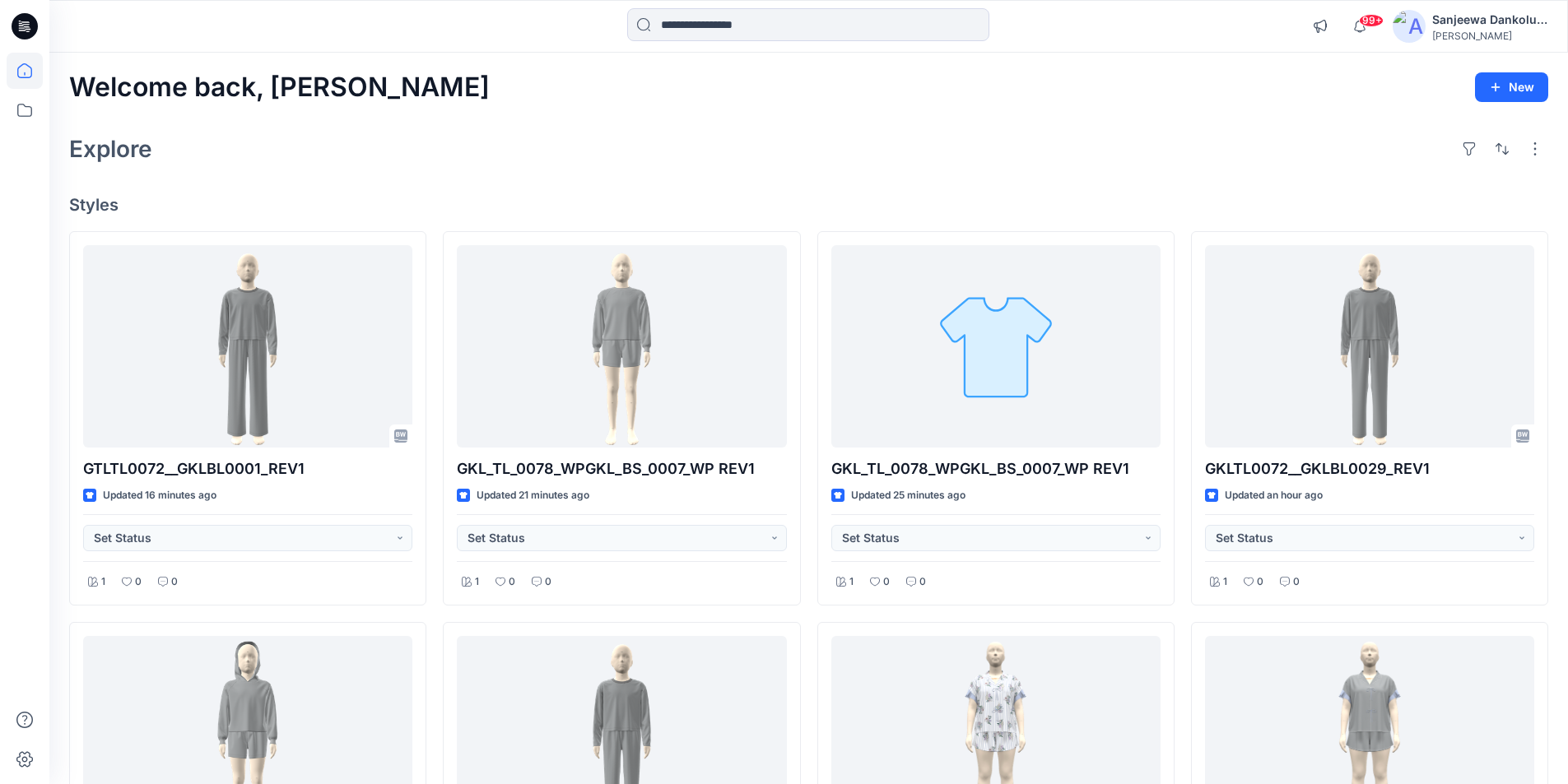
click at [28, 21] on icon at bounding box center [25, 27] width 27 height 27
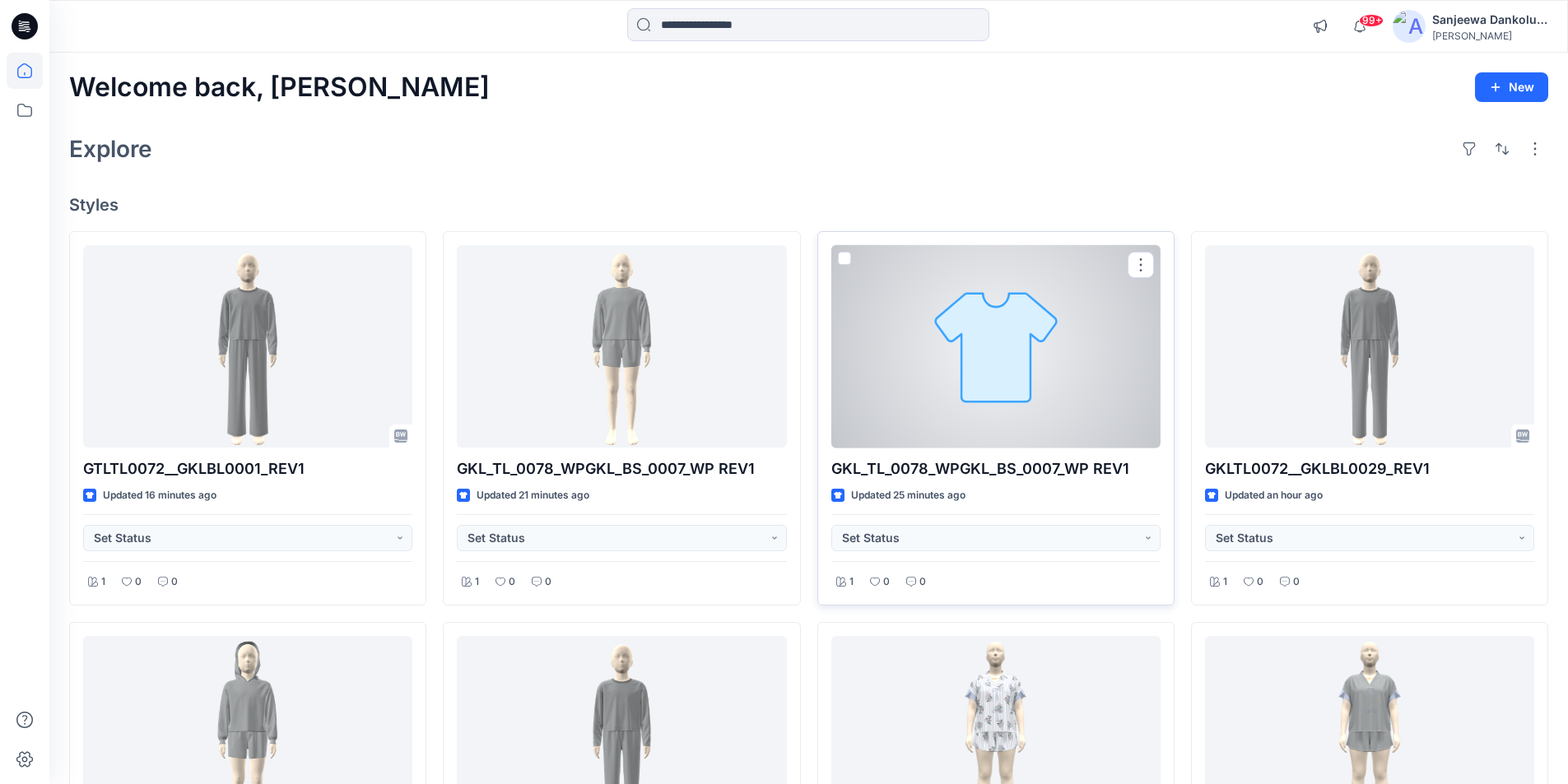
click at [977, 390] on div at bounding box center [996, 347] width 329 height 203
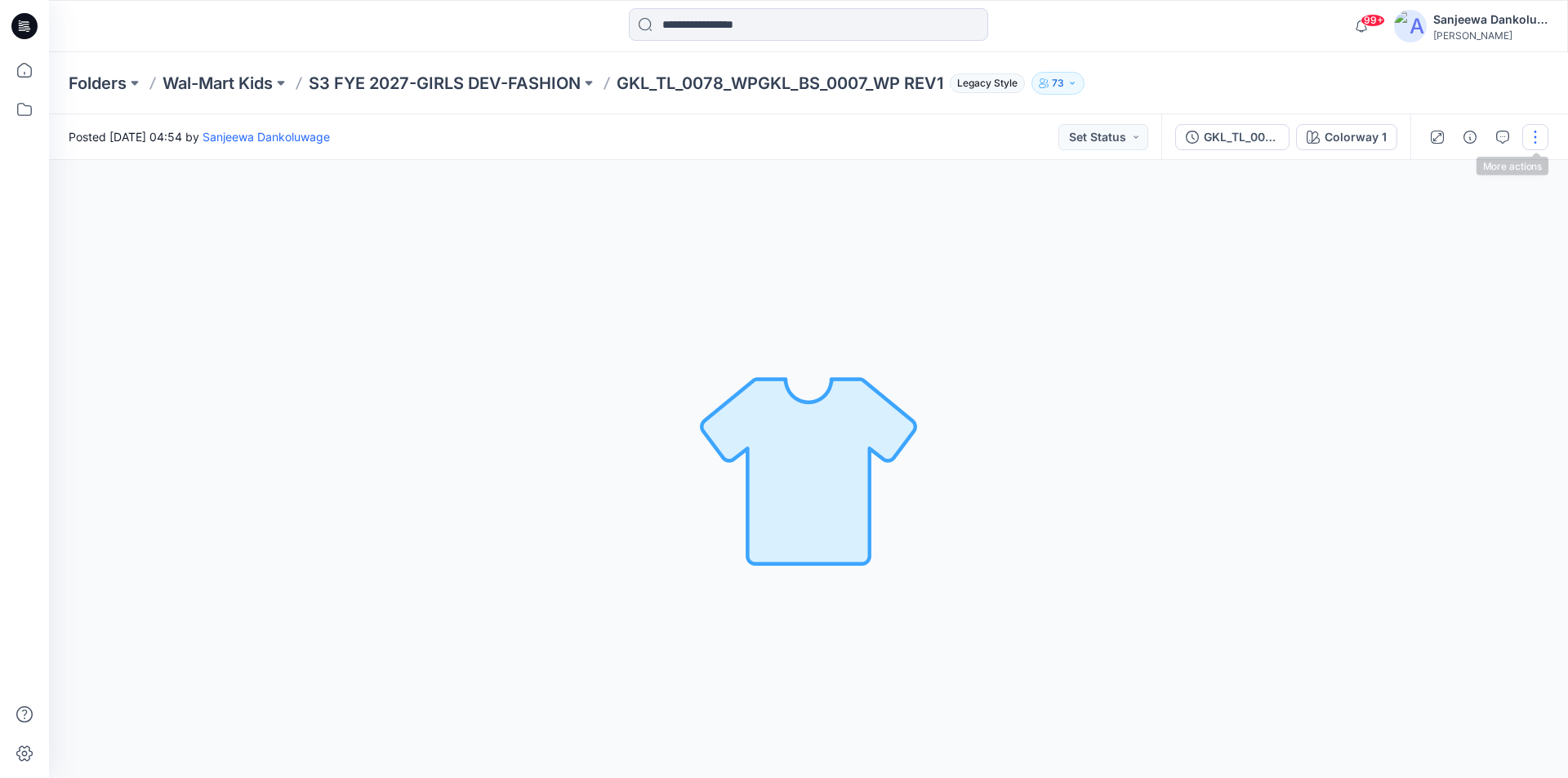
click at [1536, 136] on button "button" at bounding box center [1536, 137] width 27 height 27
click at [1423, 169] on p "Edit" at bounding box center [1432, 175] width 21 height 17
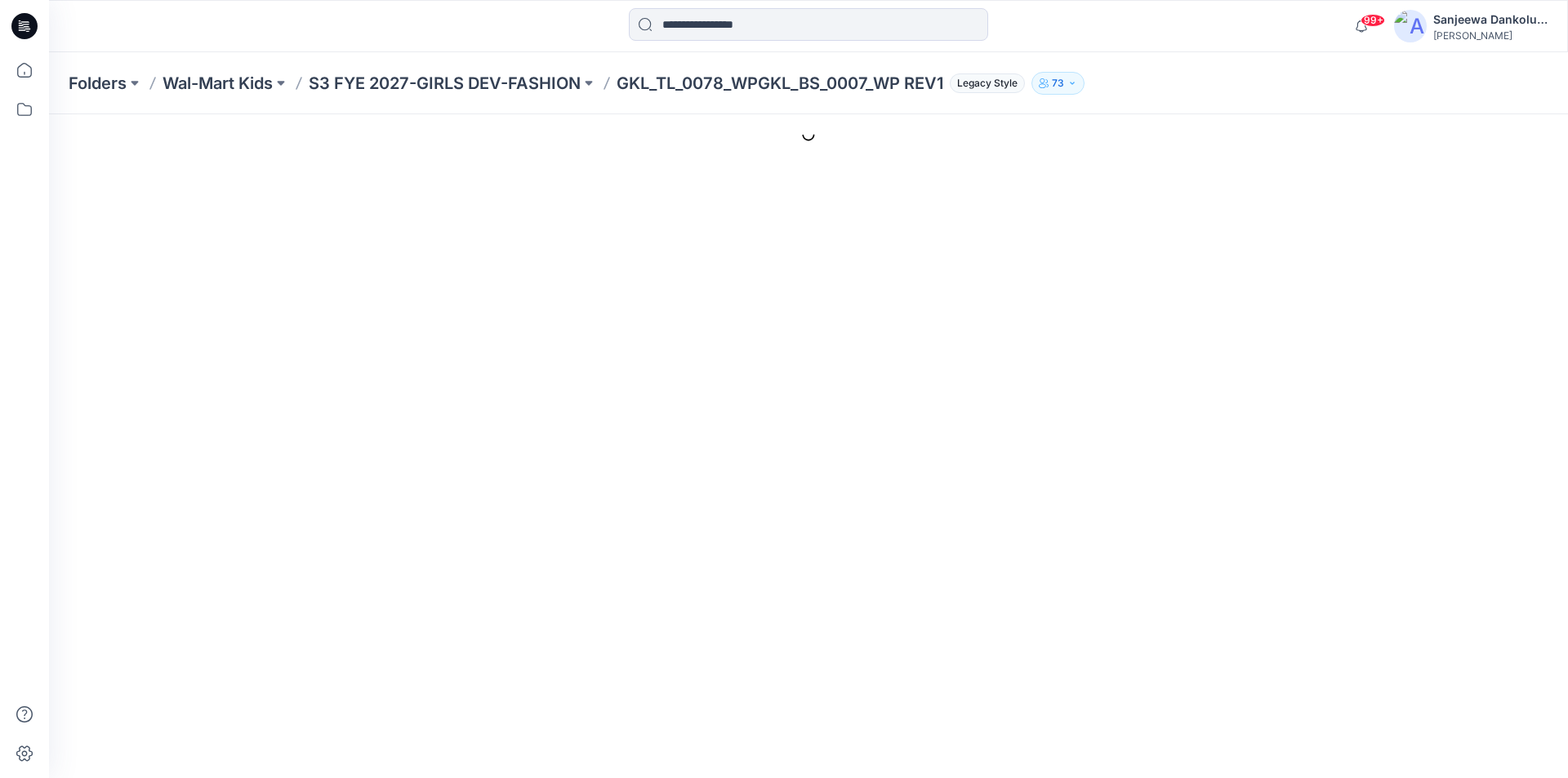
type input "**********"
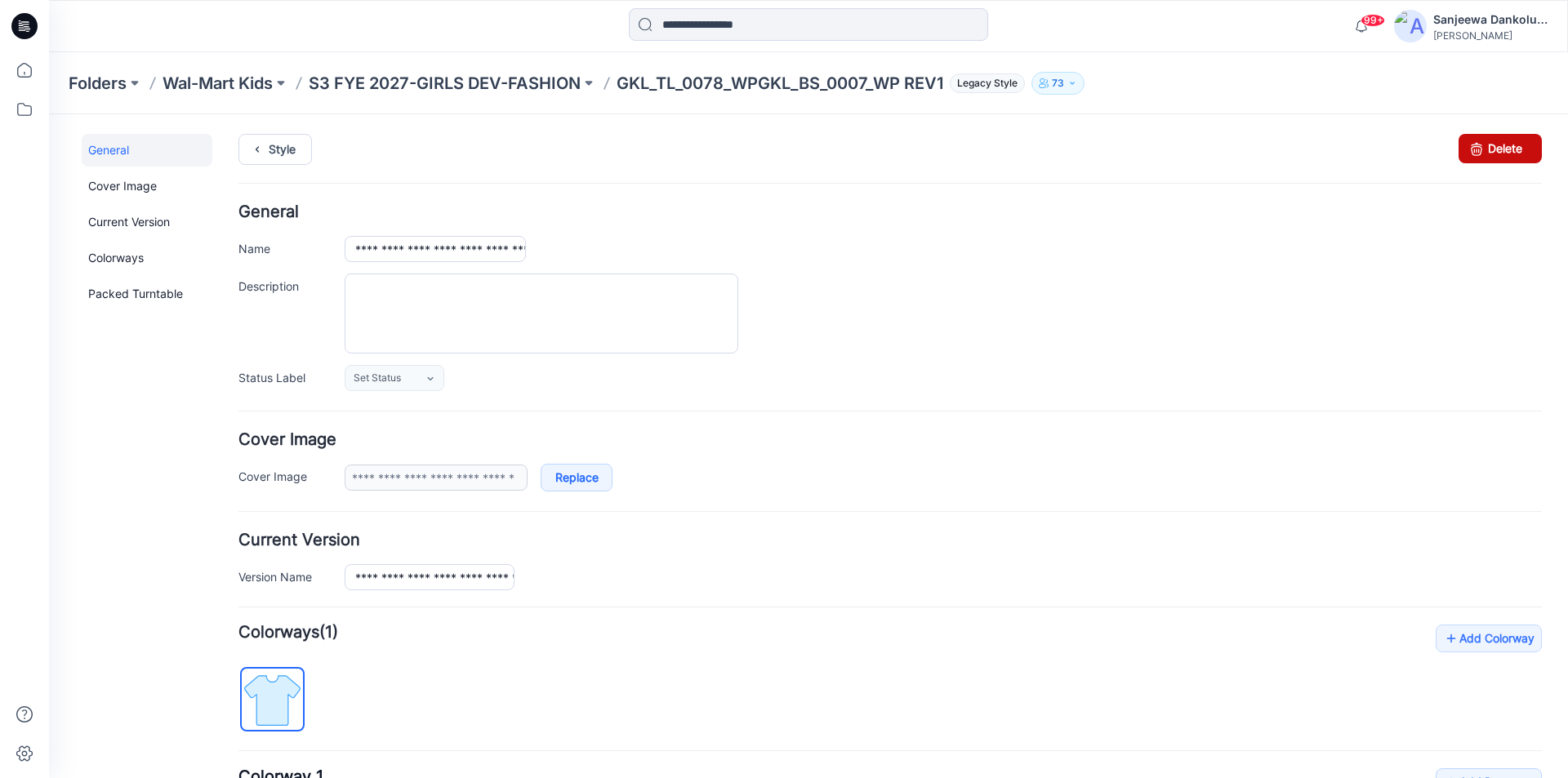
click at [1485, 140] on link "Delete" at bounding box center [1500, 148] width 83 height 29
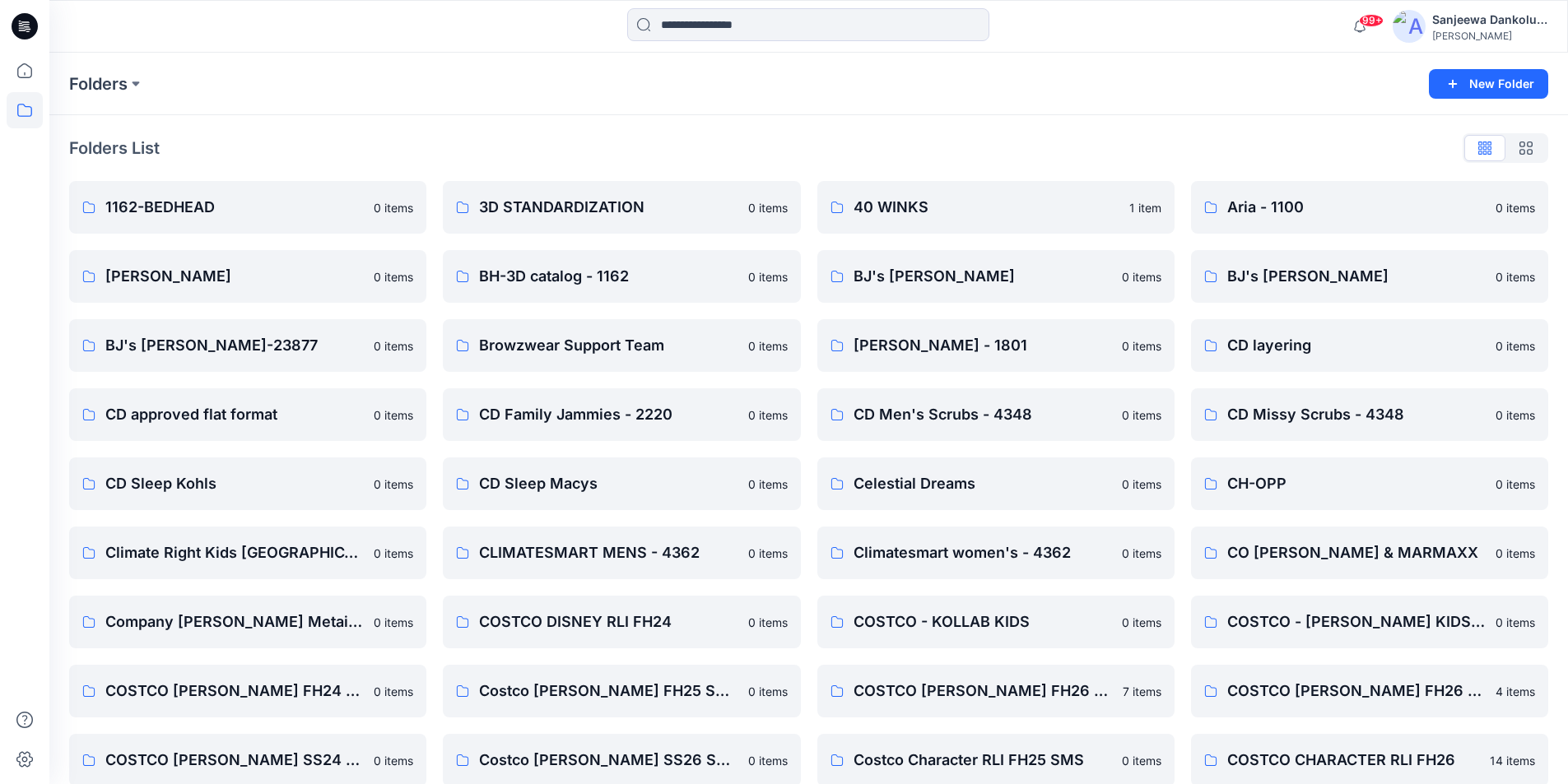
click at [30, 32] on icon at bounding box center [25, 27] width 27 height 27
